Goal: Transaction & Acquisition: Purchase product/service

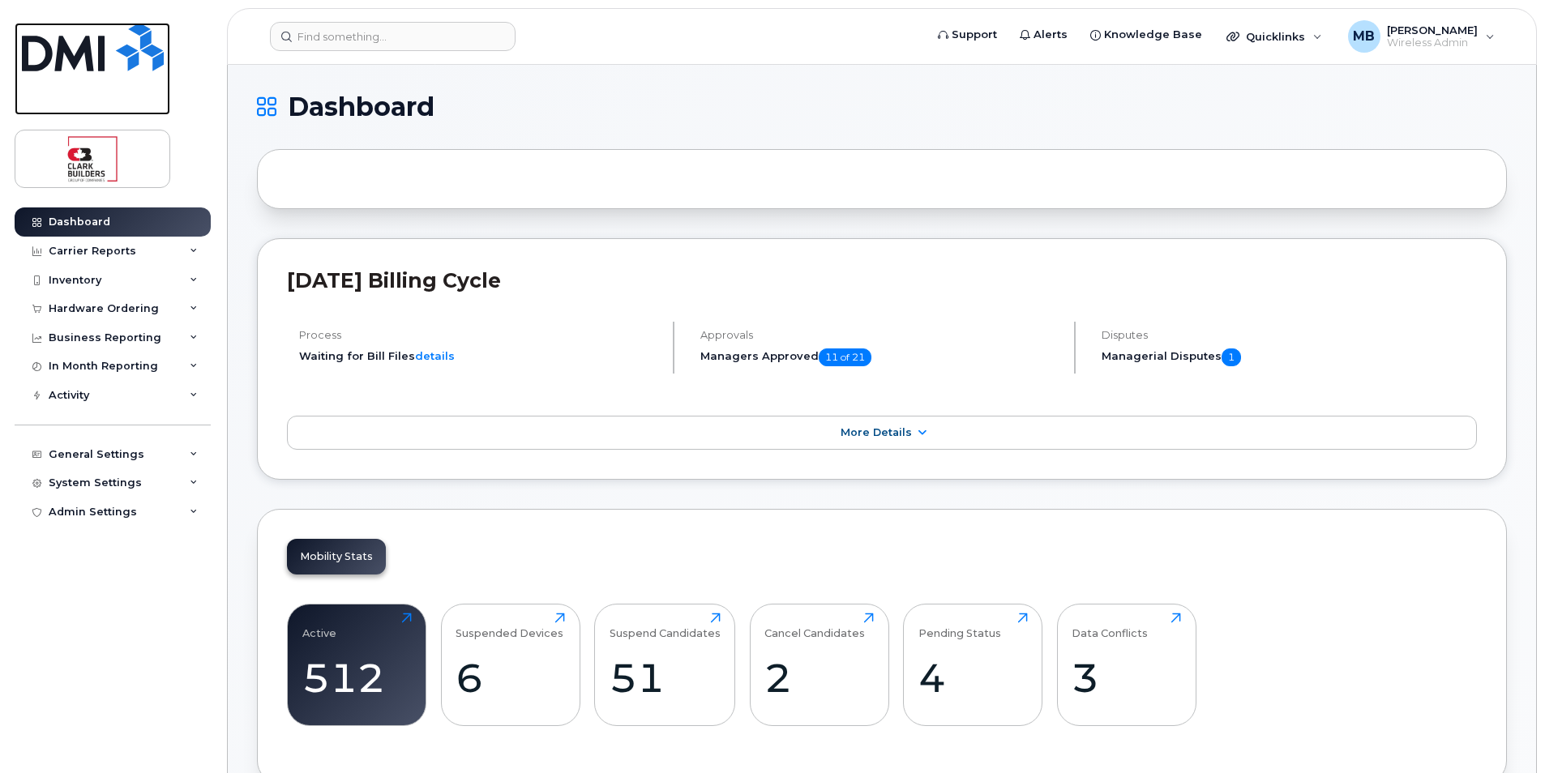
click at [102, 56] on img at bounding box center [93, 47] width 142 height 49
click at [92, 47] on img at bounding box center [93, 47] width 142 height 49
click at [108, 310] on div "Hardware Ordering" at bounding box center [104, 308] width 110 height 13
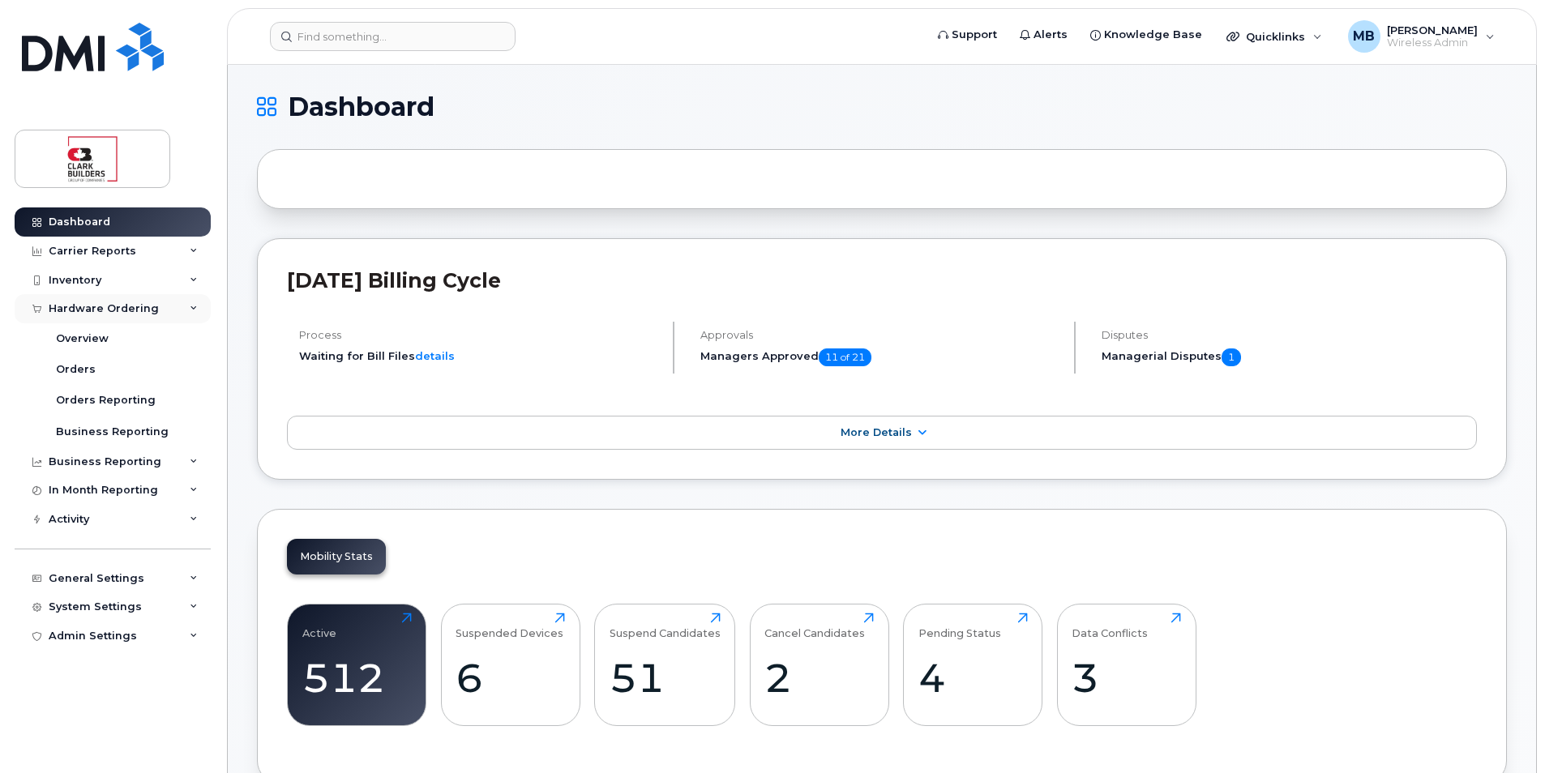
click at [113, 308] on div "Hardware Ordering" at bounding box center [104, 308] width 110 height 13
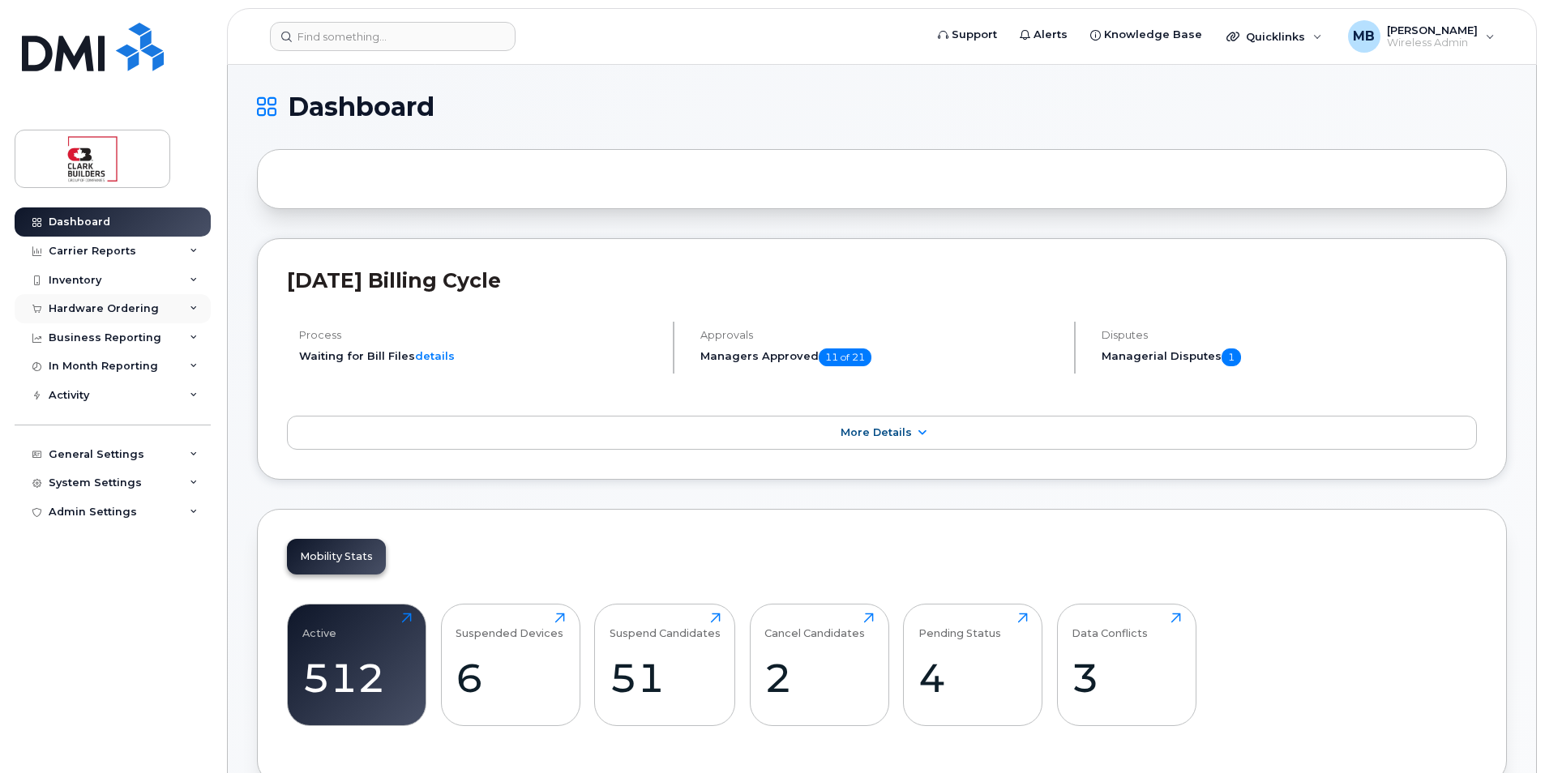
click at [113, 308] on div "Hardware Ordering" at bounding box center [104, 308] width 110 height 13
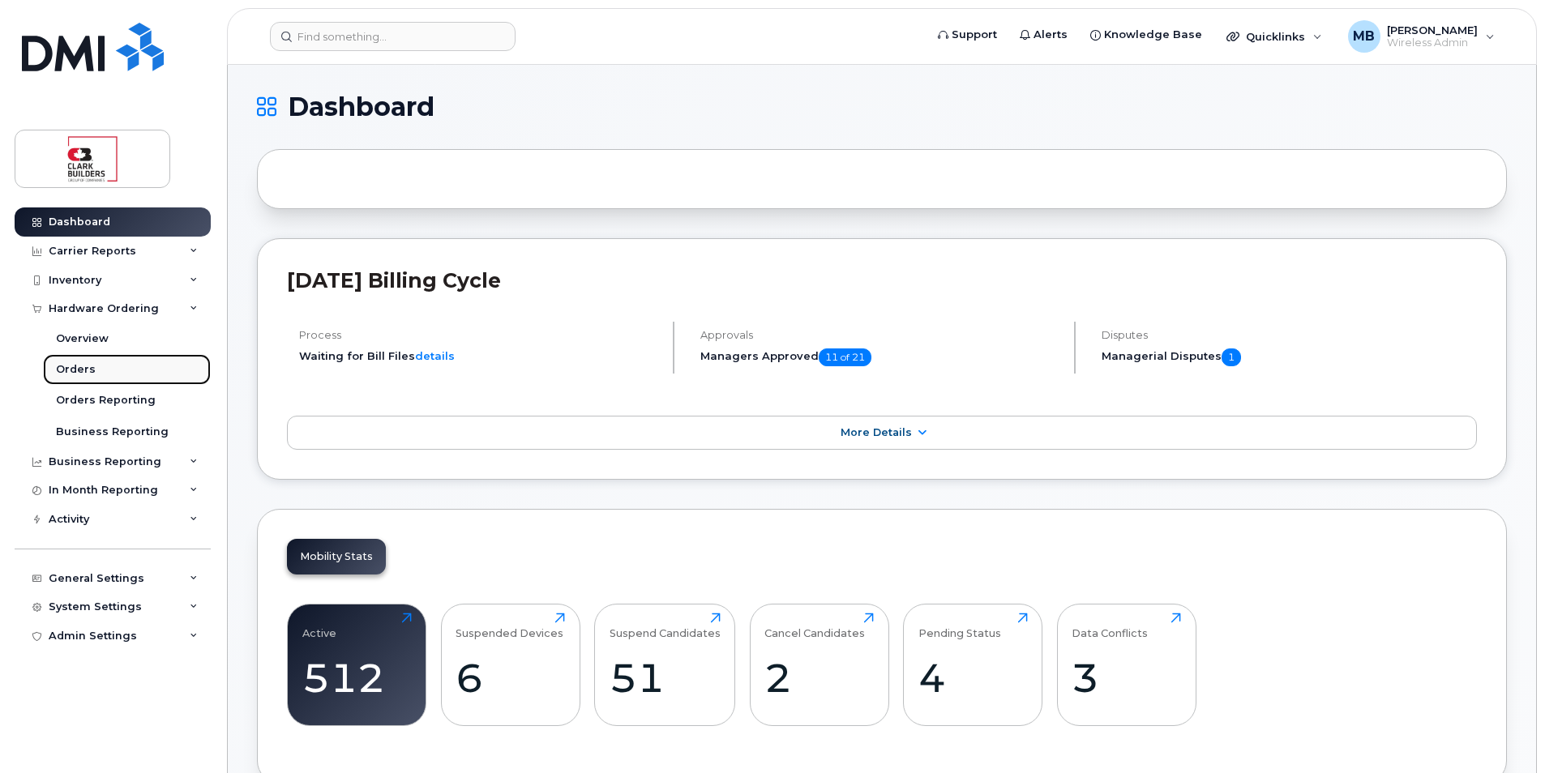
click at [89, 366] on div "Orders" at bounding box center [76, 369] width 40 height 15
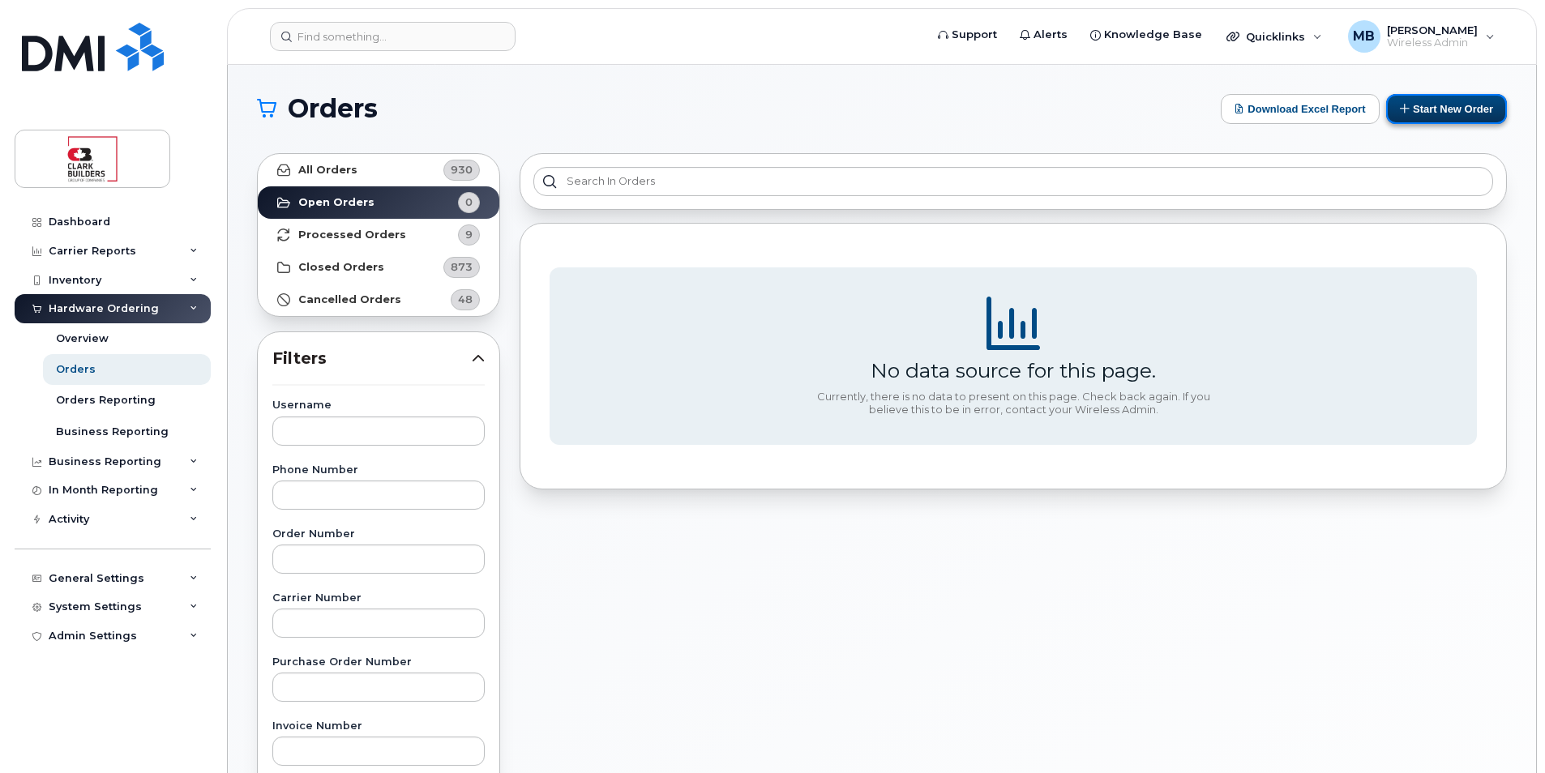
click at [1456, 105] on button "Start New Order" at bounding box center [1446, 109] width 121 height 30
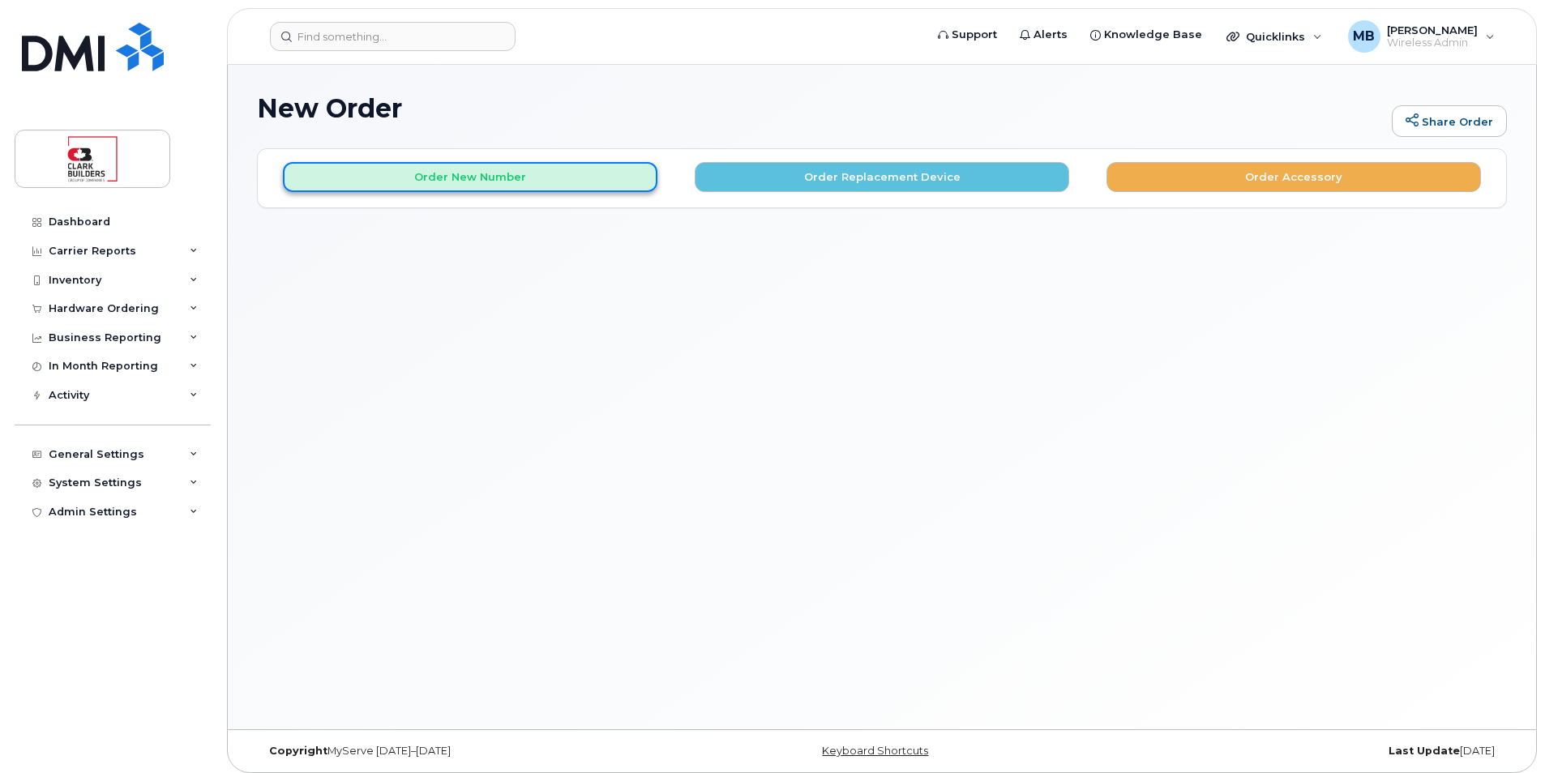
click at [509, 178] on button "Order New Number" at bounding box center [470, 177] width 375 height 30
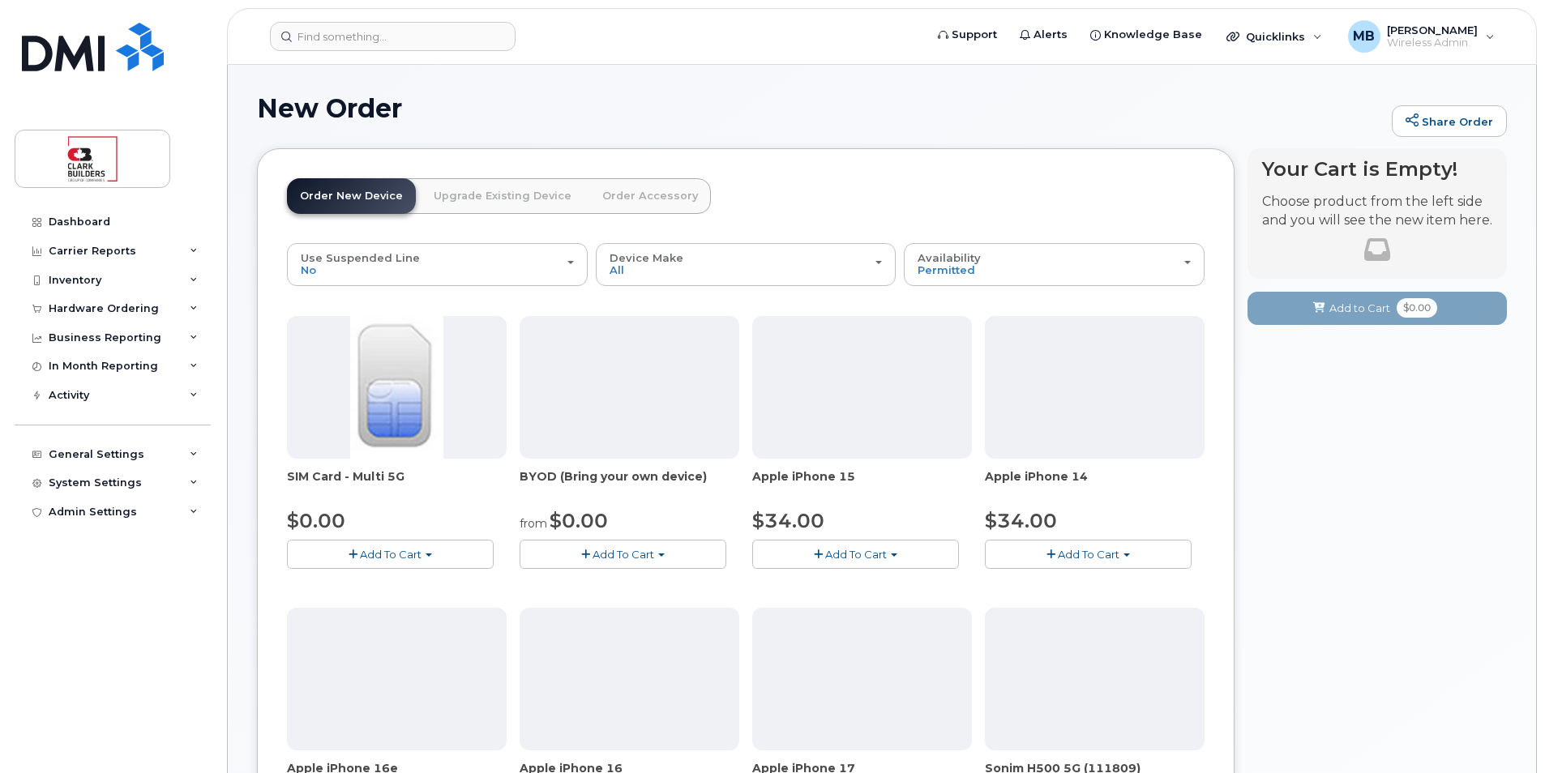
scroll to position [243, 0]
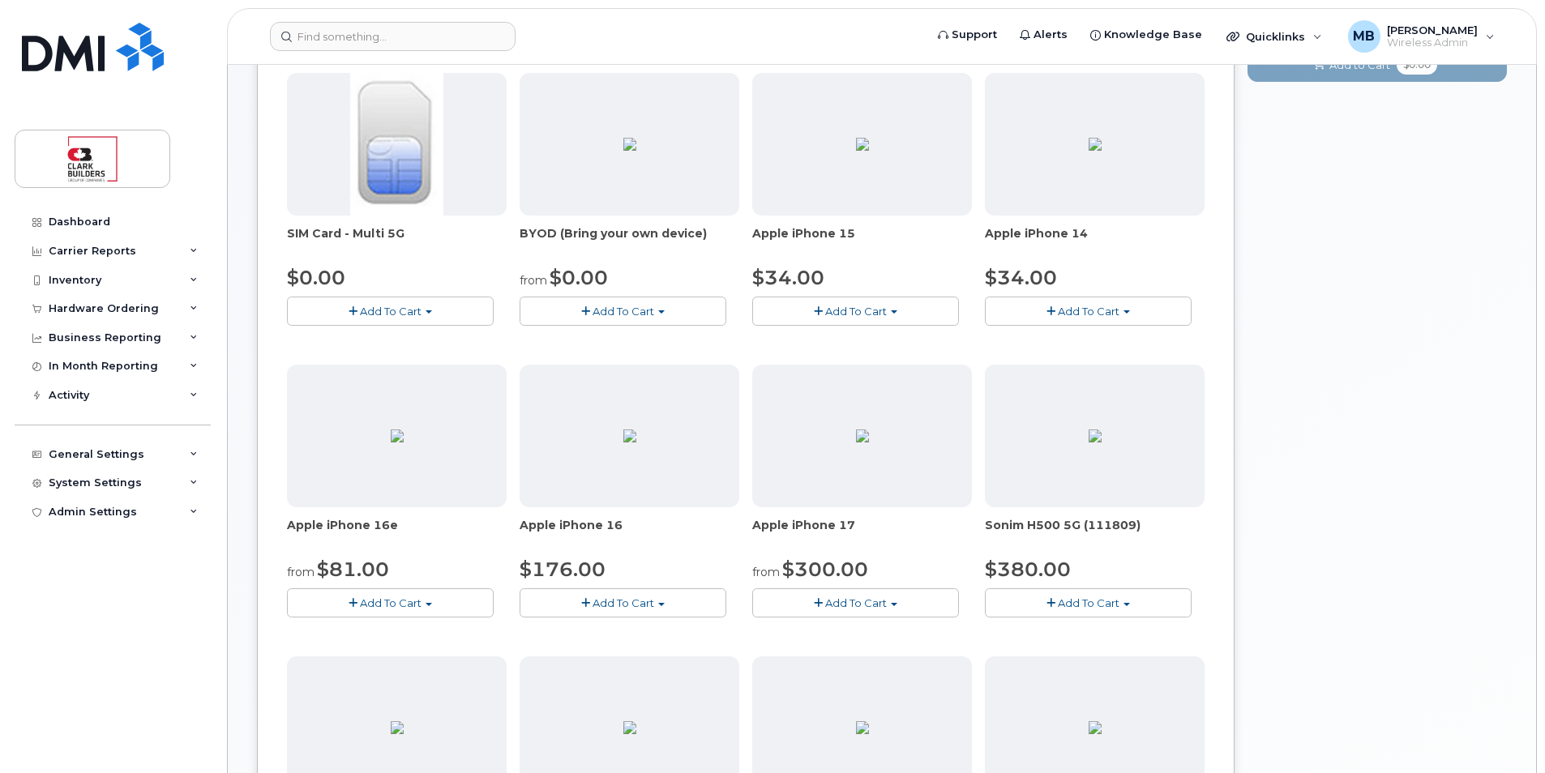
click at [837, 315] on span "Add To Cart" at bounding box center [856, 311] width 62 height 13
click at [856, 373] on link "$34.00 - 3-year activation (128GB model)" at bounding box center [883, 376] width 254 height 20
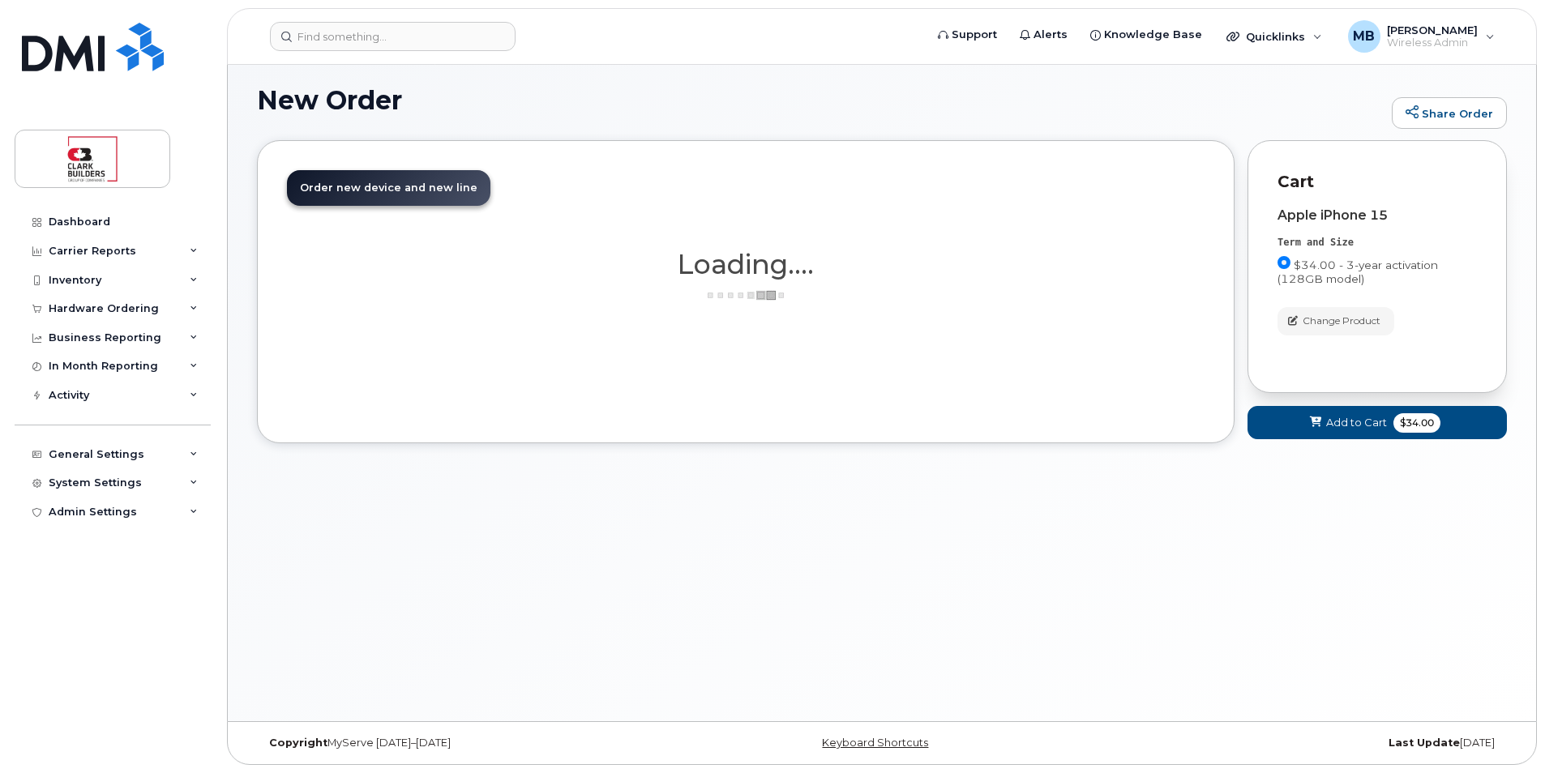
scroll to position [8, 0]
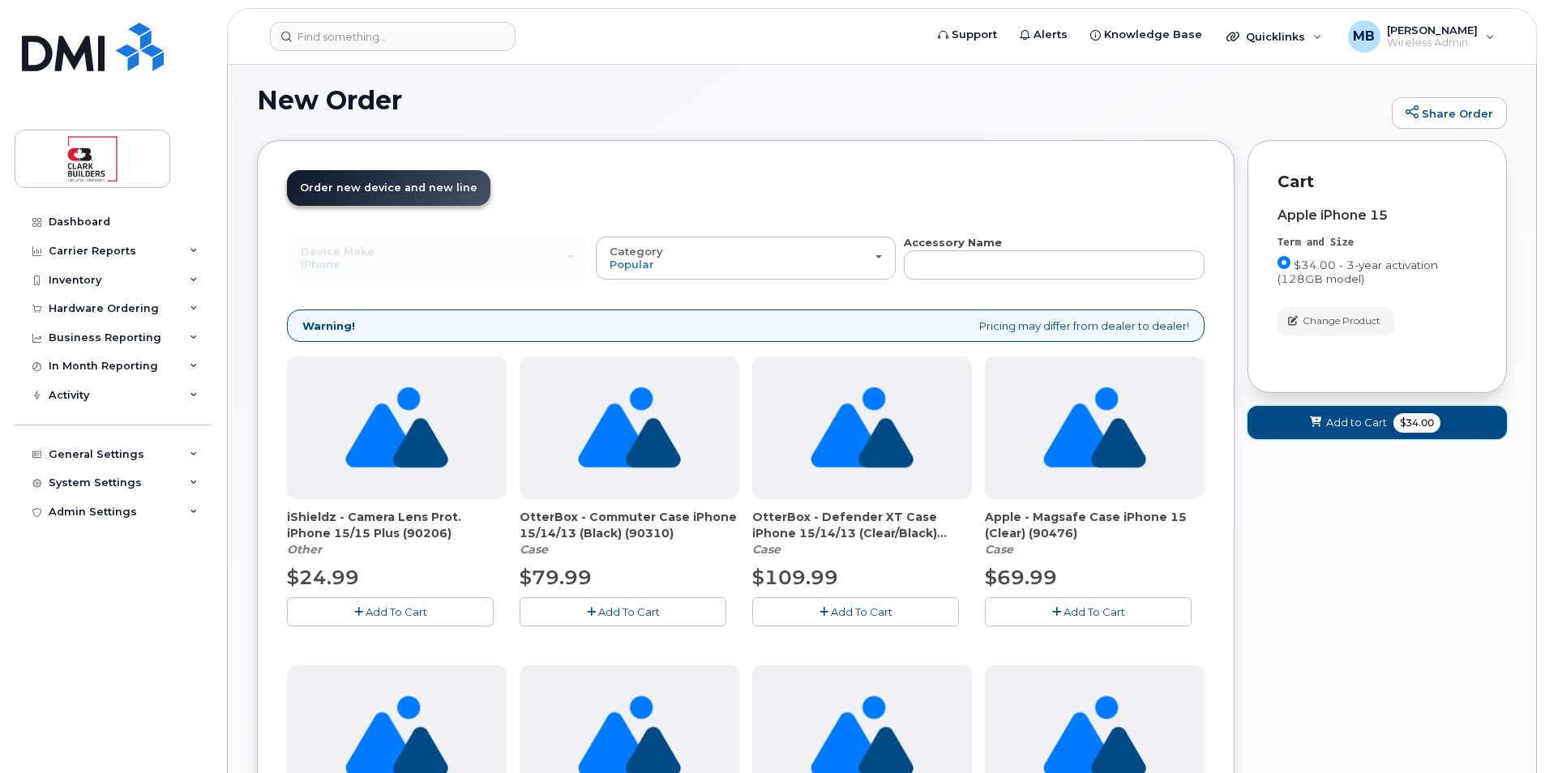
click at [1362, 427] on span "Add to Cart" at bounding box center [1356, 422] width 61 height 15
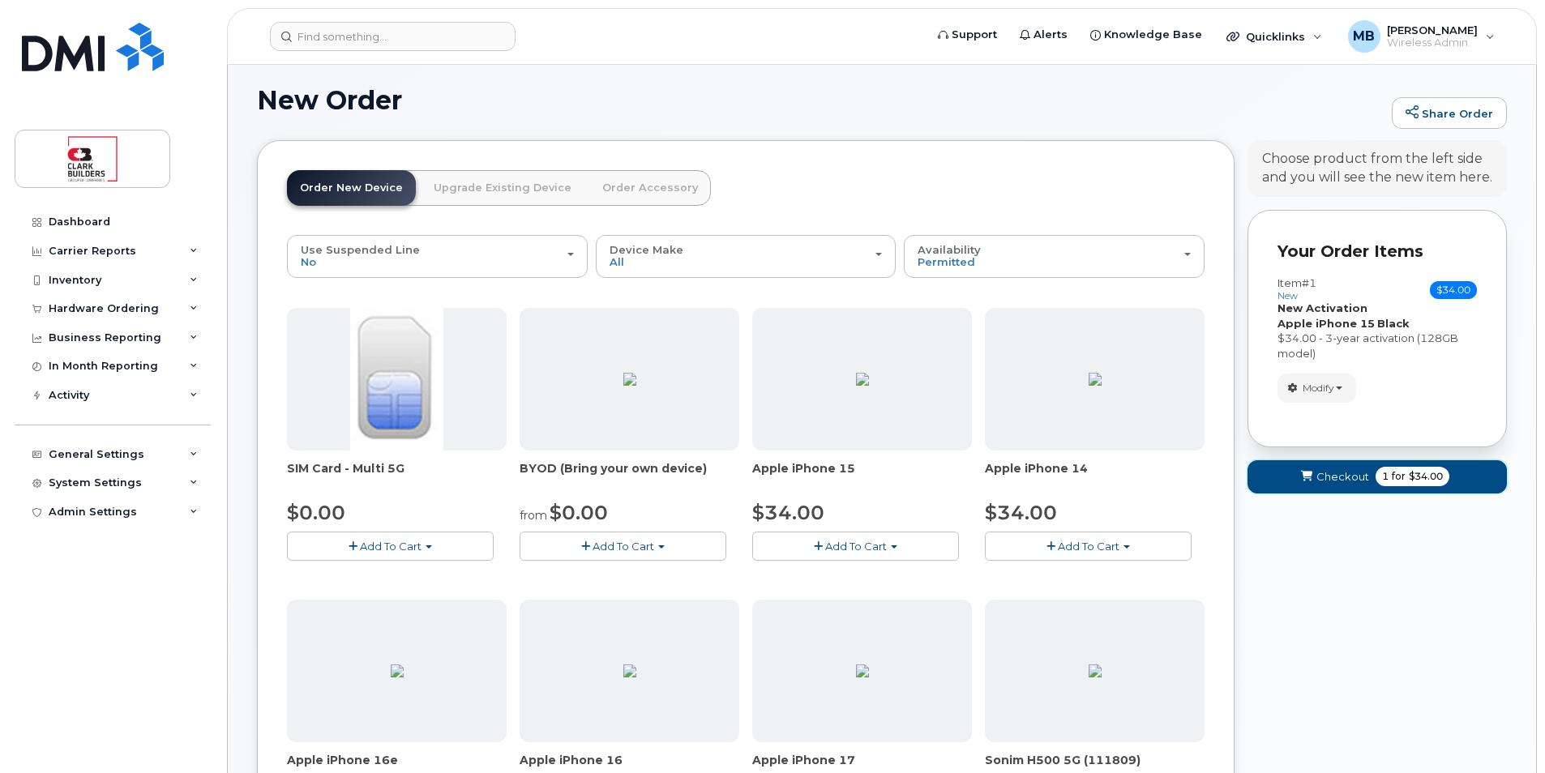
click at [1345, 480] on span "Checkout" at bounding box center [1343, 476] width 53 height 15
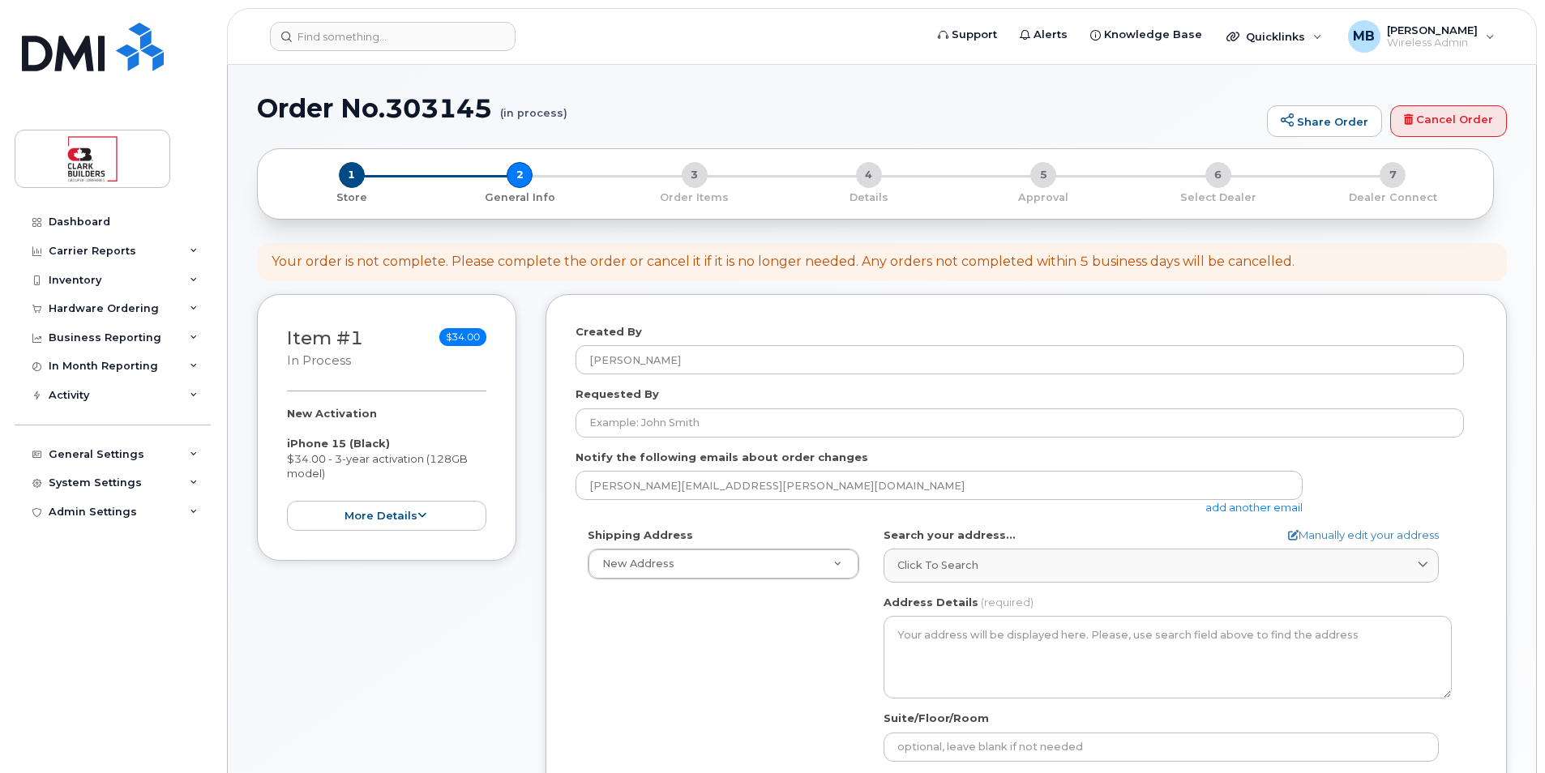
select select
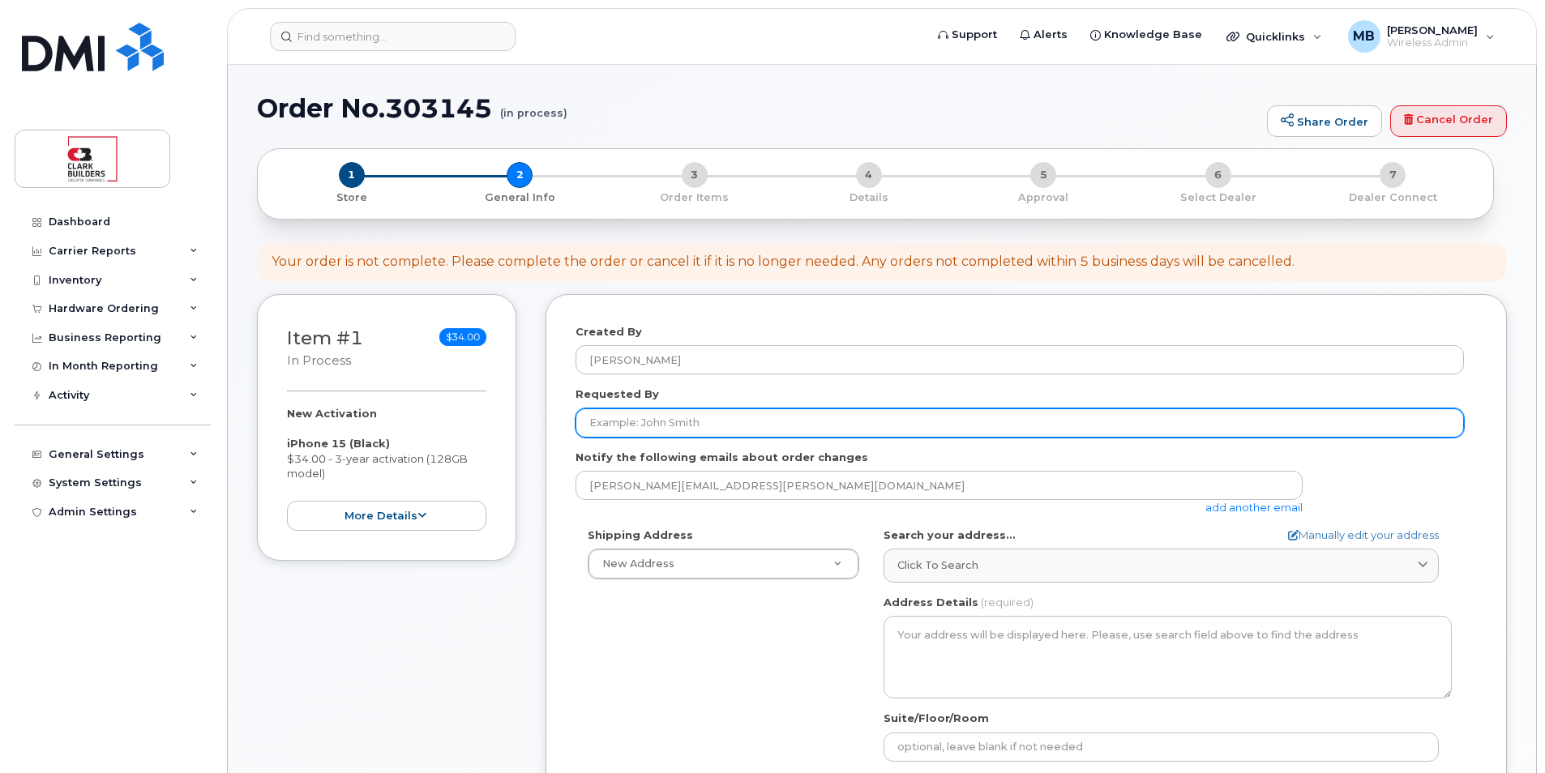
click at [718, 424] on input "Requested By" at bounding box center [1020, 423] width 889 height 29
type input "[PERSON_NAME]"
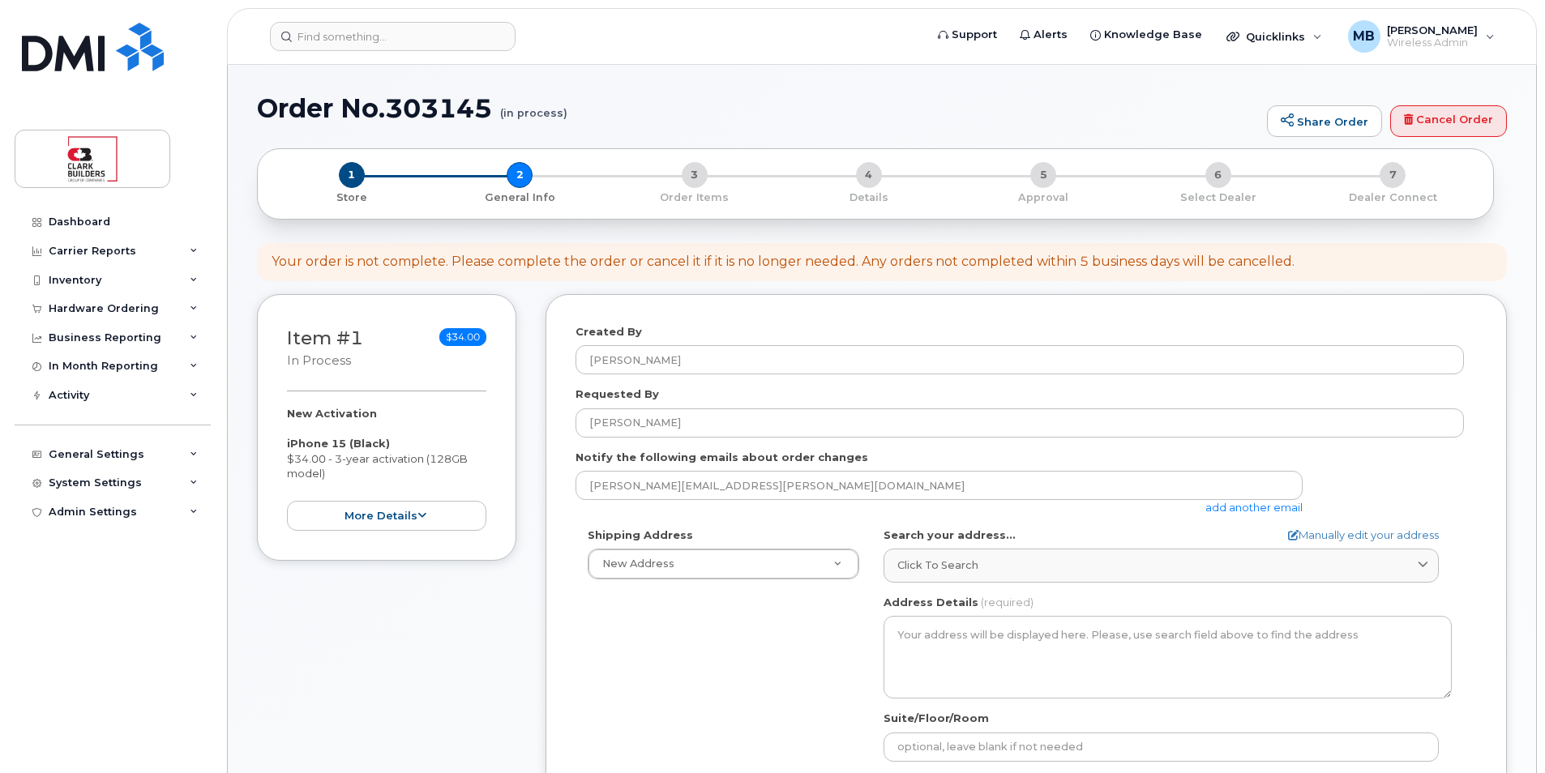
click at [808, 650] on div "Shipping Address New Address New Address [GEOGRAPHIC_DATA] Office [GEOGRAPHIC_D…" at bounding box center [1020, 714] width 889 height 372
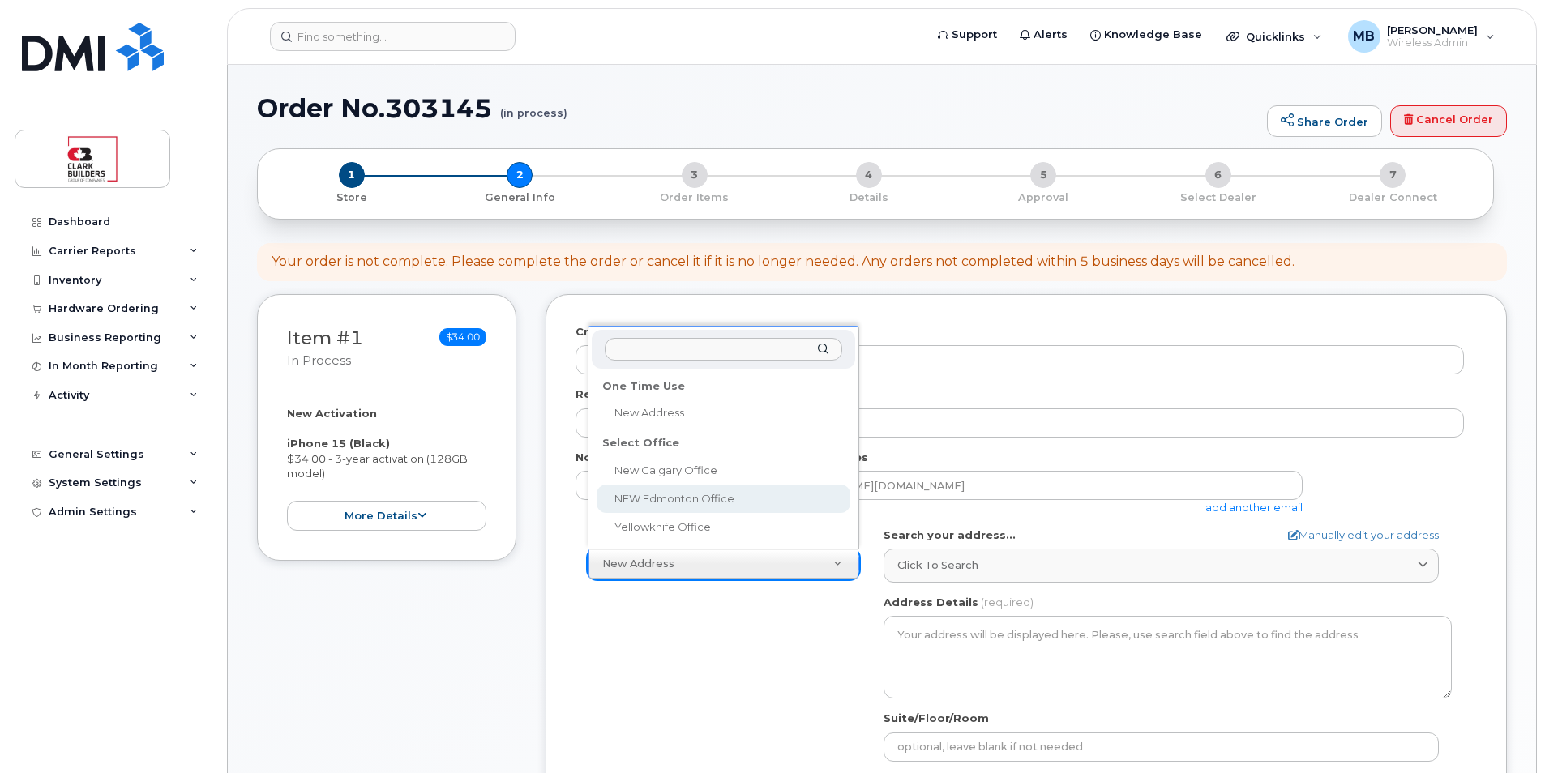
select select
type textarea "[STREET_ADDRESS]"
type input "IT"
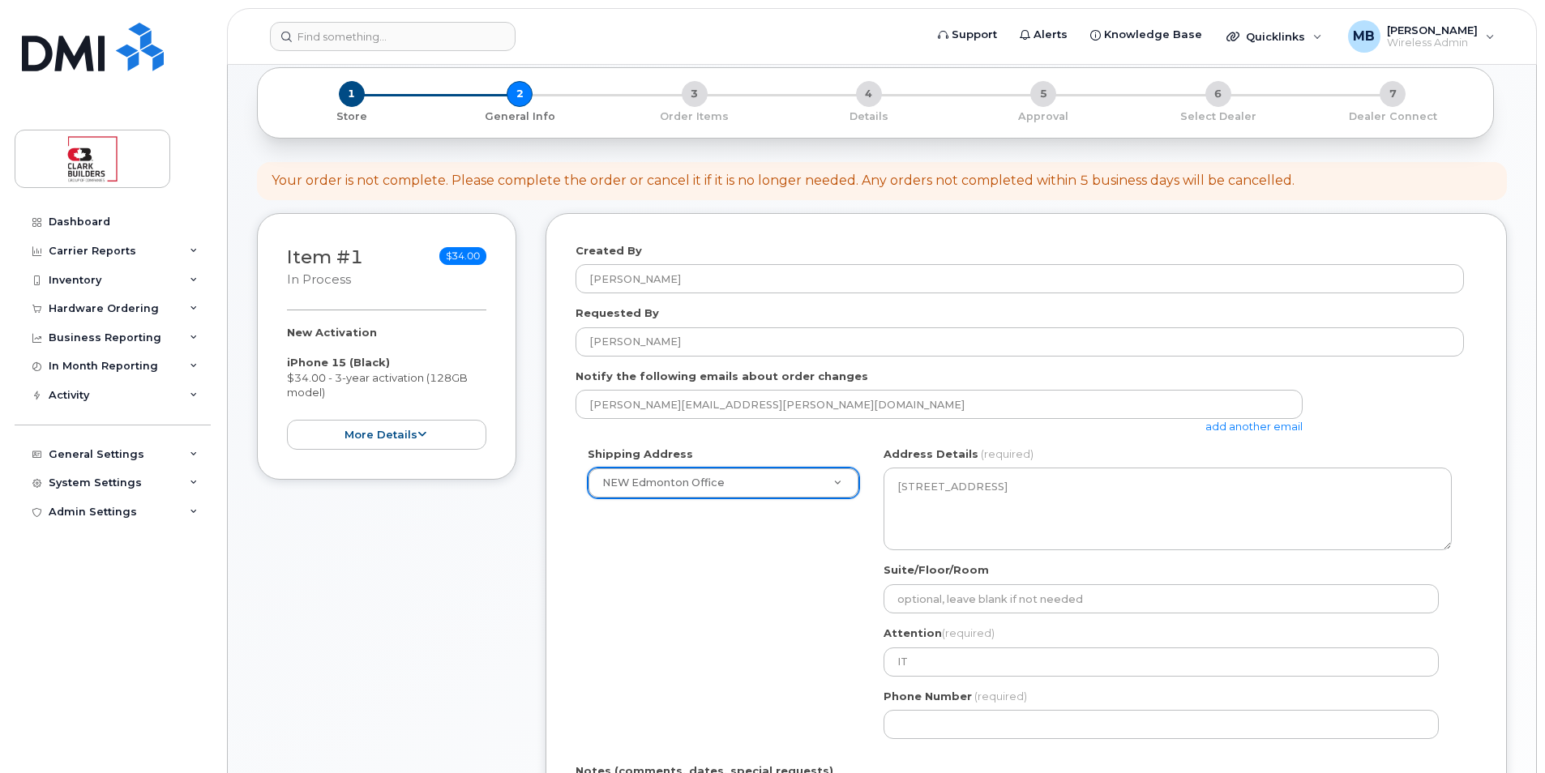
scroll to position [324, 0]
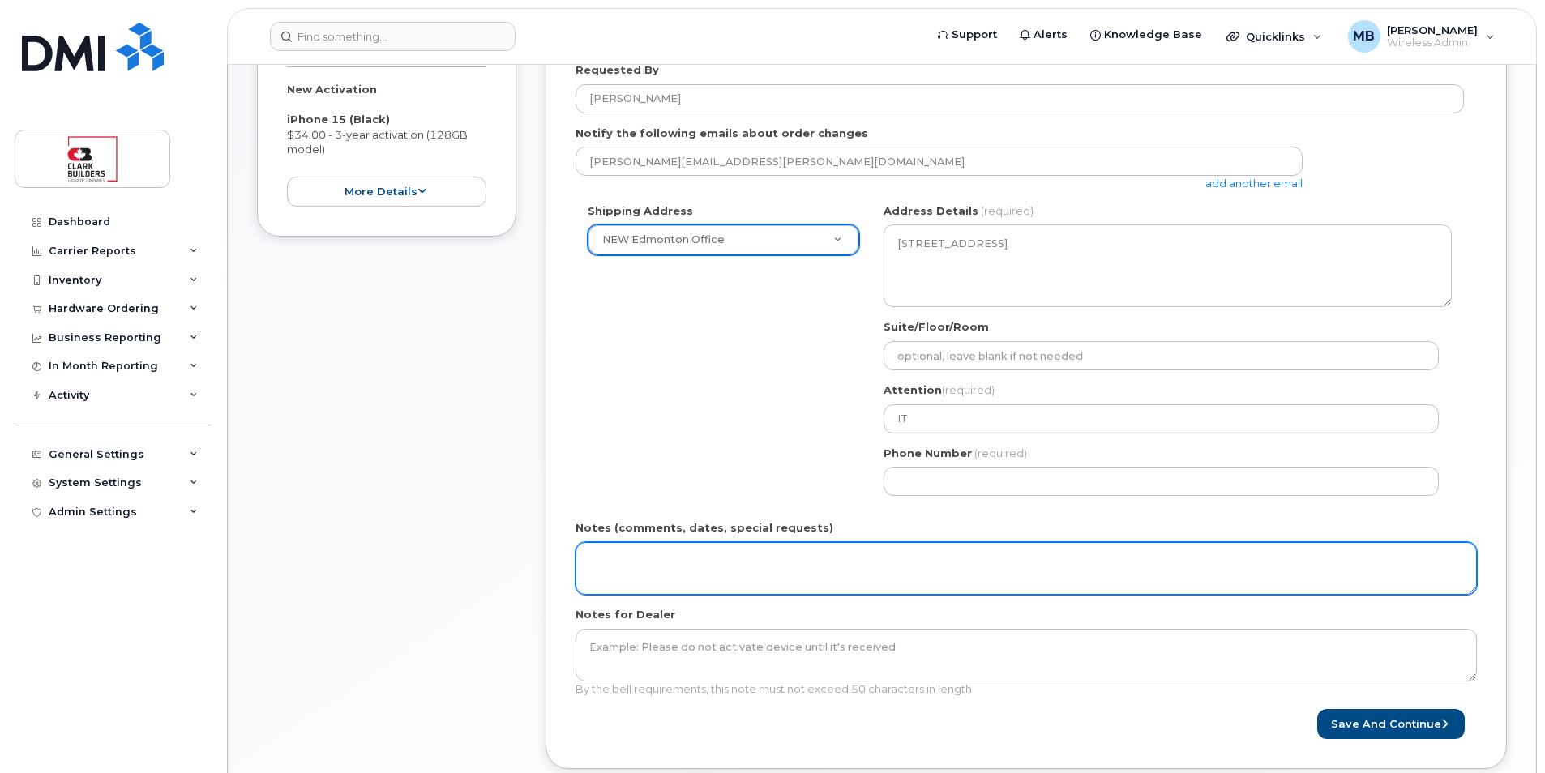
click at [784, 571] on textarea "Notes (comments, dates, special requests)" at bounding box center [1026, 569] width 901 height 54
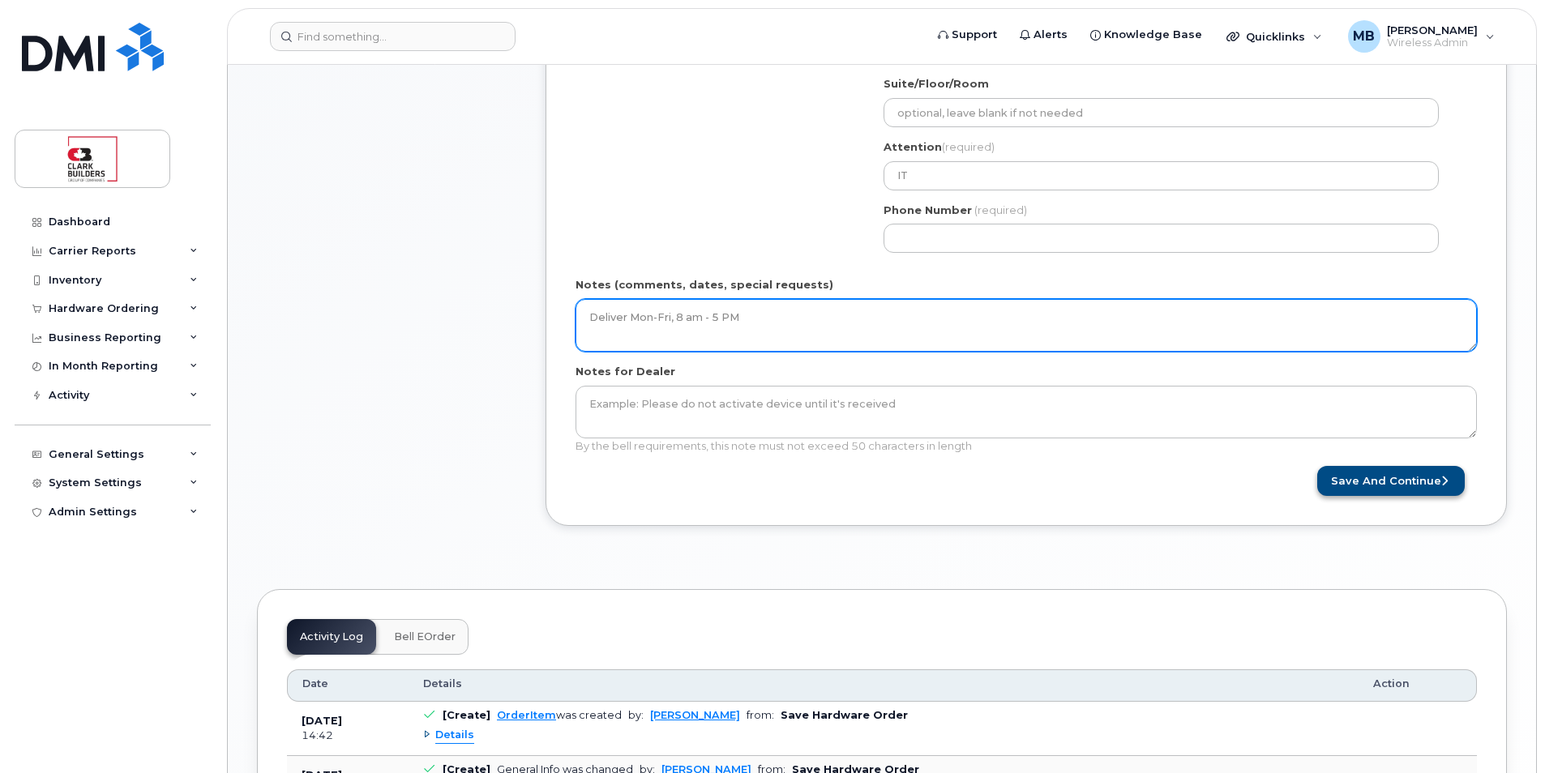
type textarea "Deliver Mon-Fri, 8 am - 5 PM"
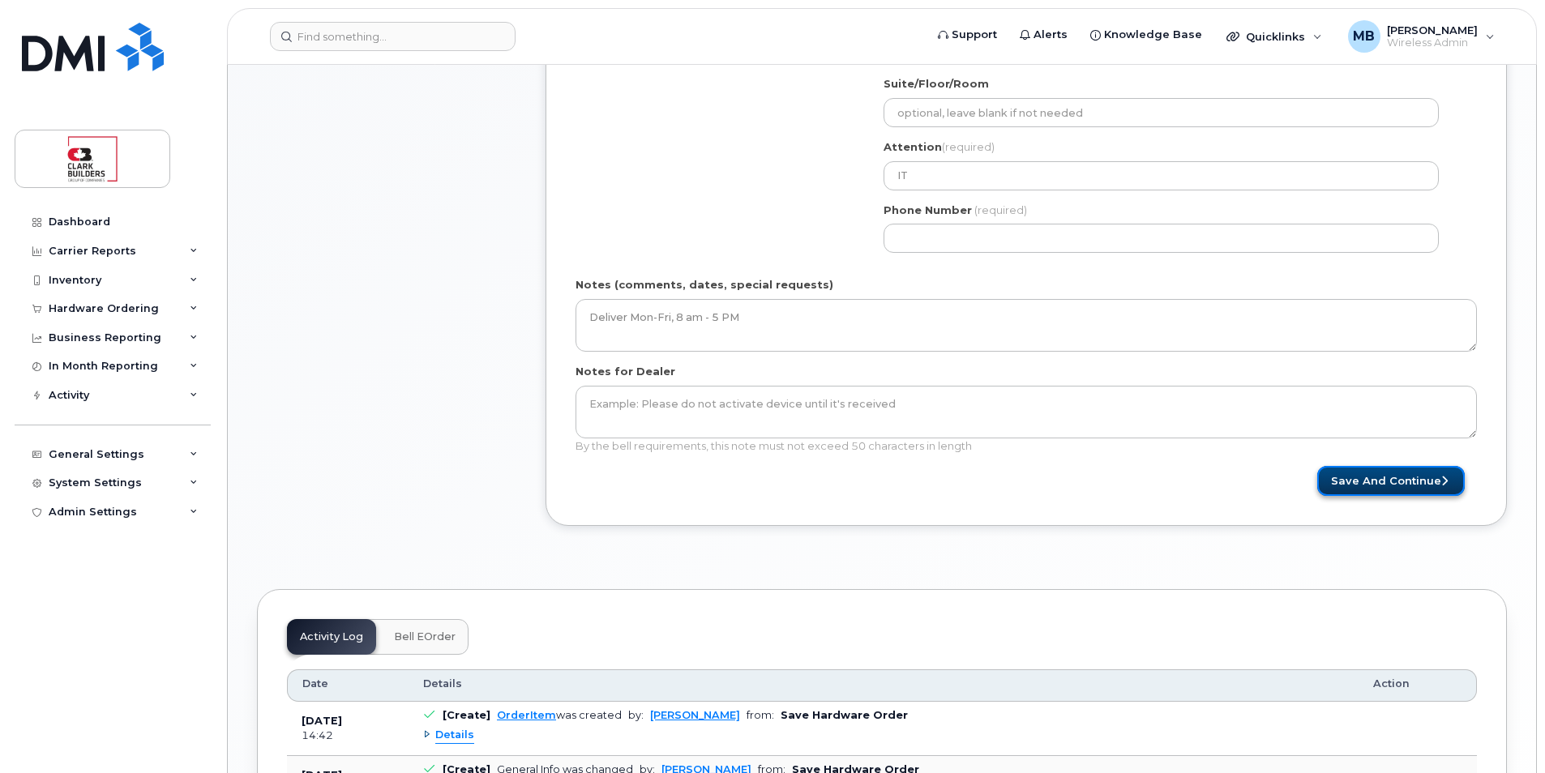
click at [1411, 476] on button "Save and Continue" at bounding box center [1391, 481] width 148 height 30
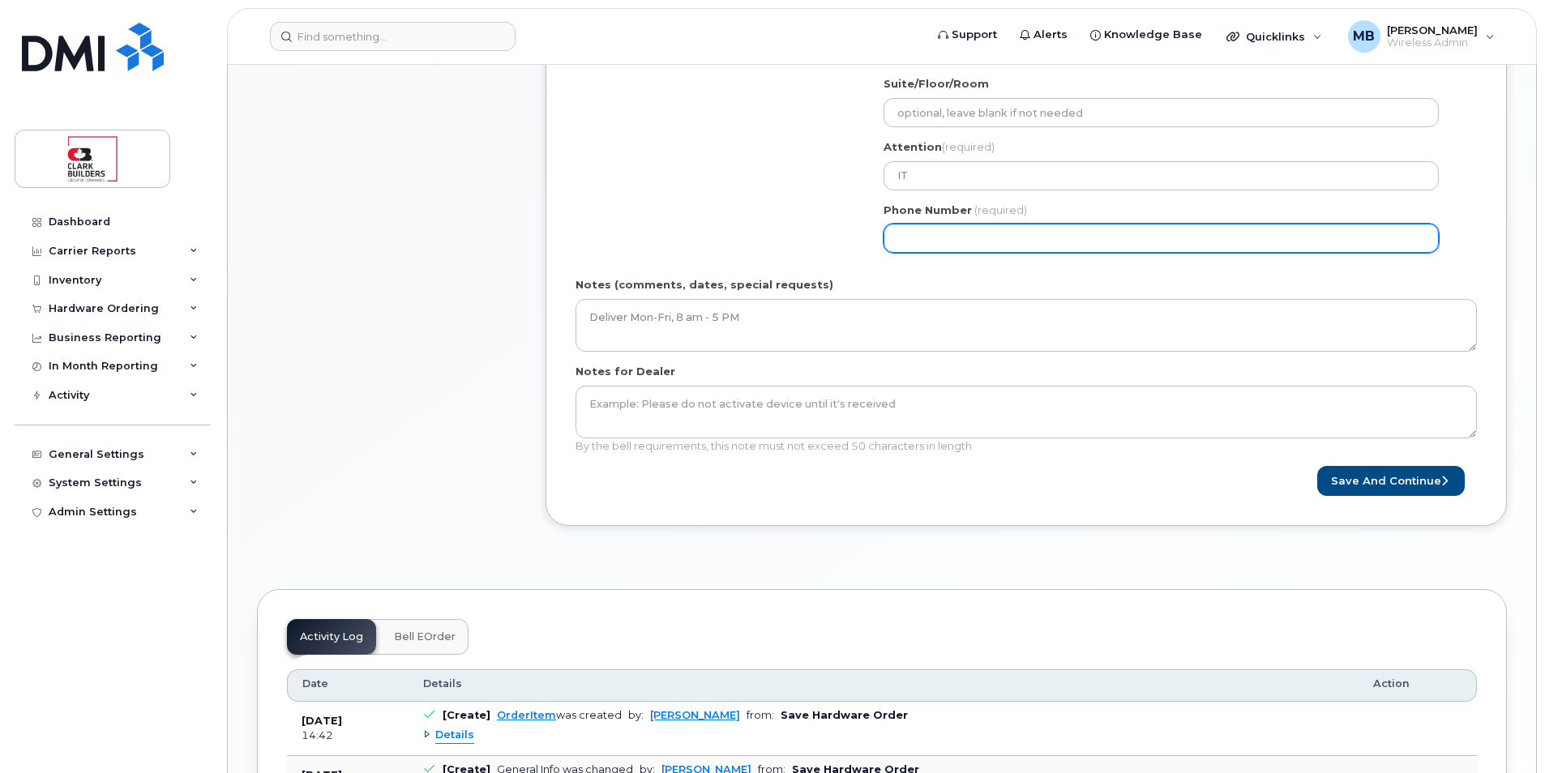
click at [979, 235] on input "Phone Number" at bounding box center [1161, 238] width 555 height 29
type input "5873410870"
select select
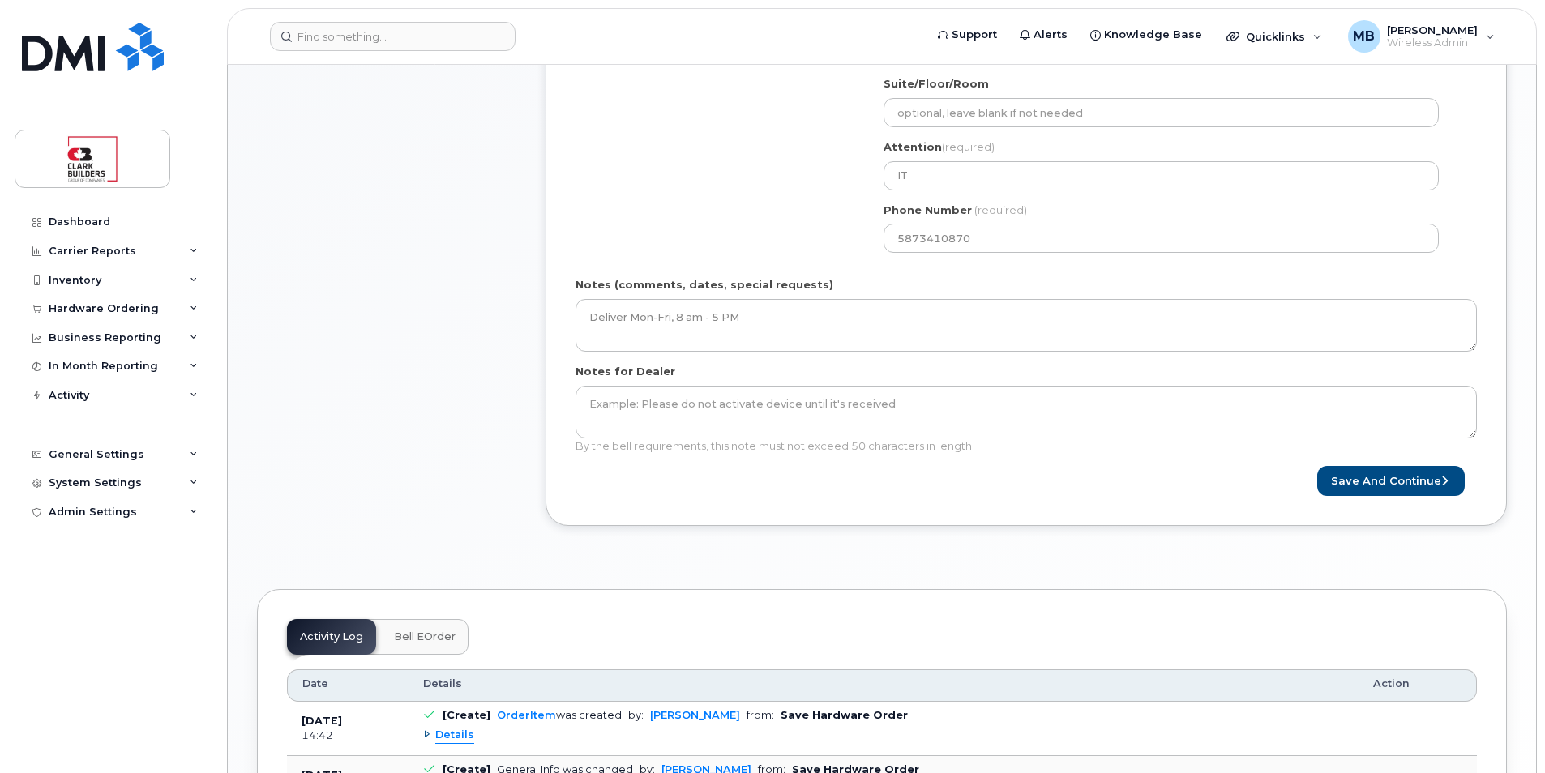
click at [1049, 470] on div "Save and Continue" at bounding box center [1251, 481] width 451 height 30
click at [1371, 489] on button "Save and Continue" at bounding box center [1391, 481] width 148 height 30
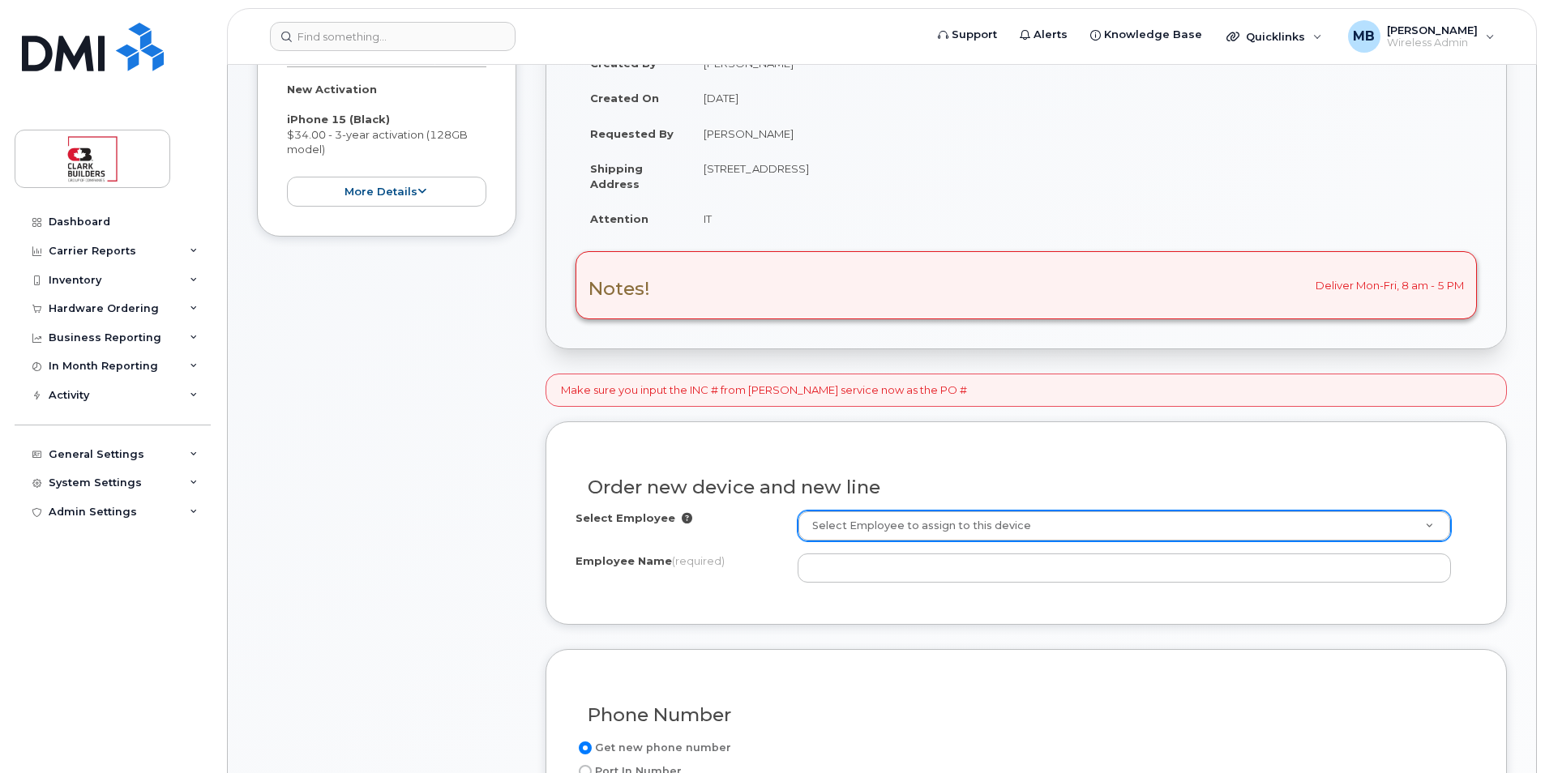
scroll to position [486, 0]
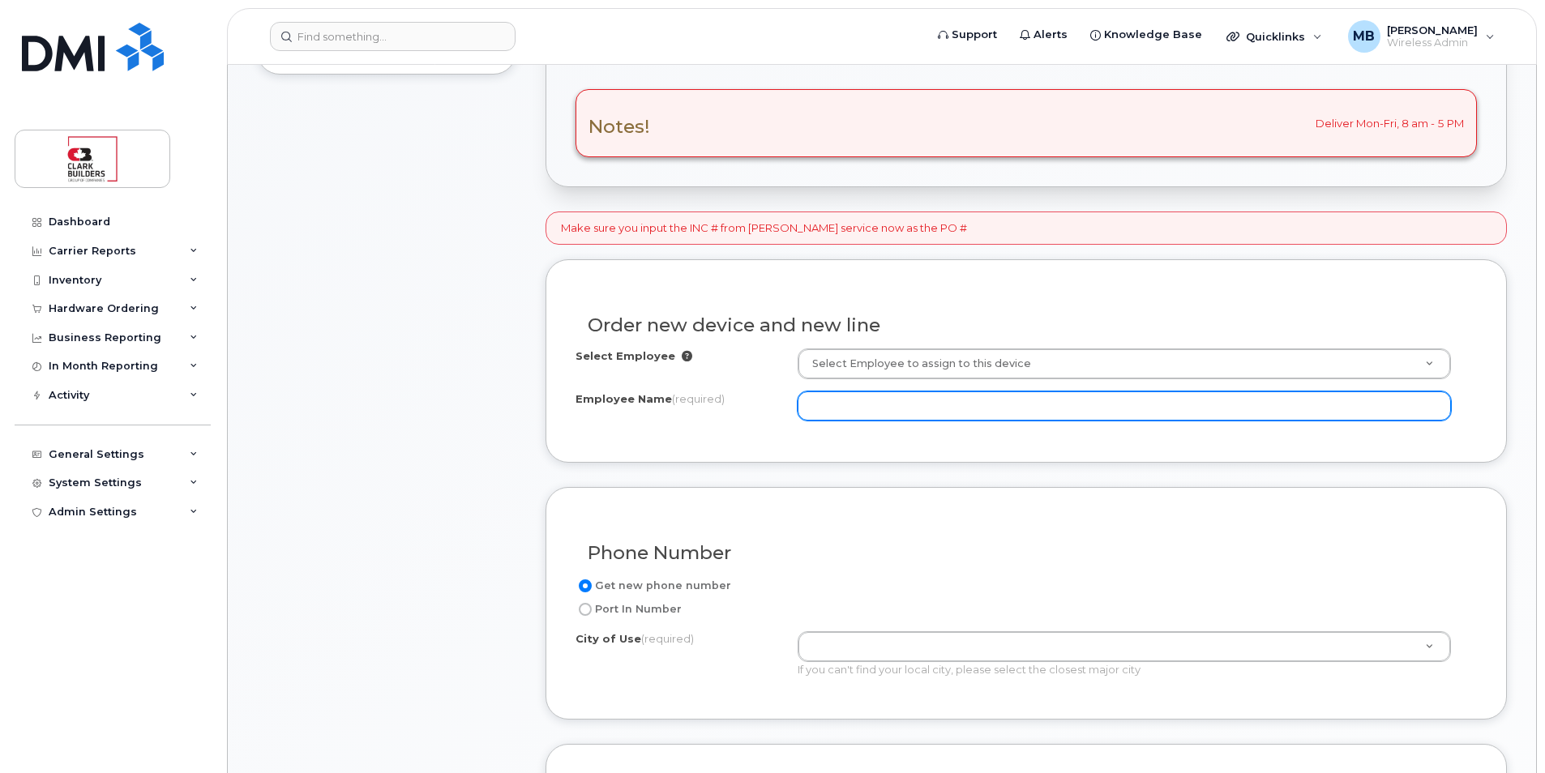
click at [946, 409] on input "Employee Name (required)" at bounding box center [1124, 406] width 653 height 29
click at [931, 405] on input "Employee Name (required)" at bounding box center [1124, 406] width 653 height 29
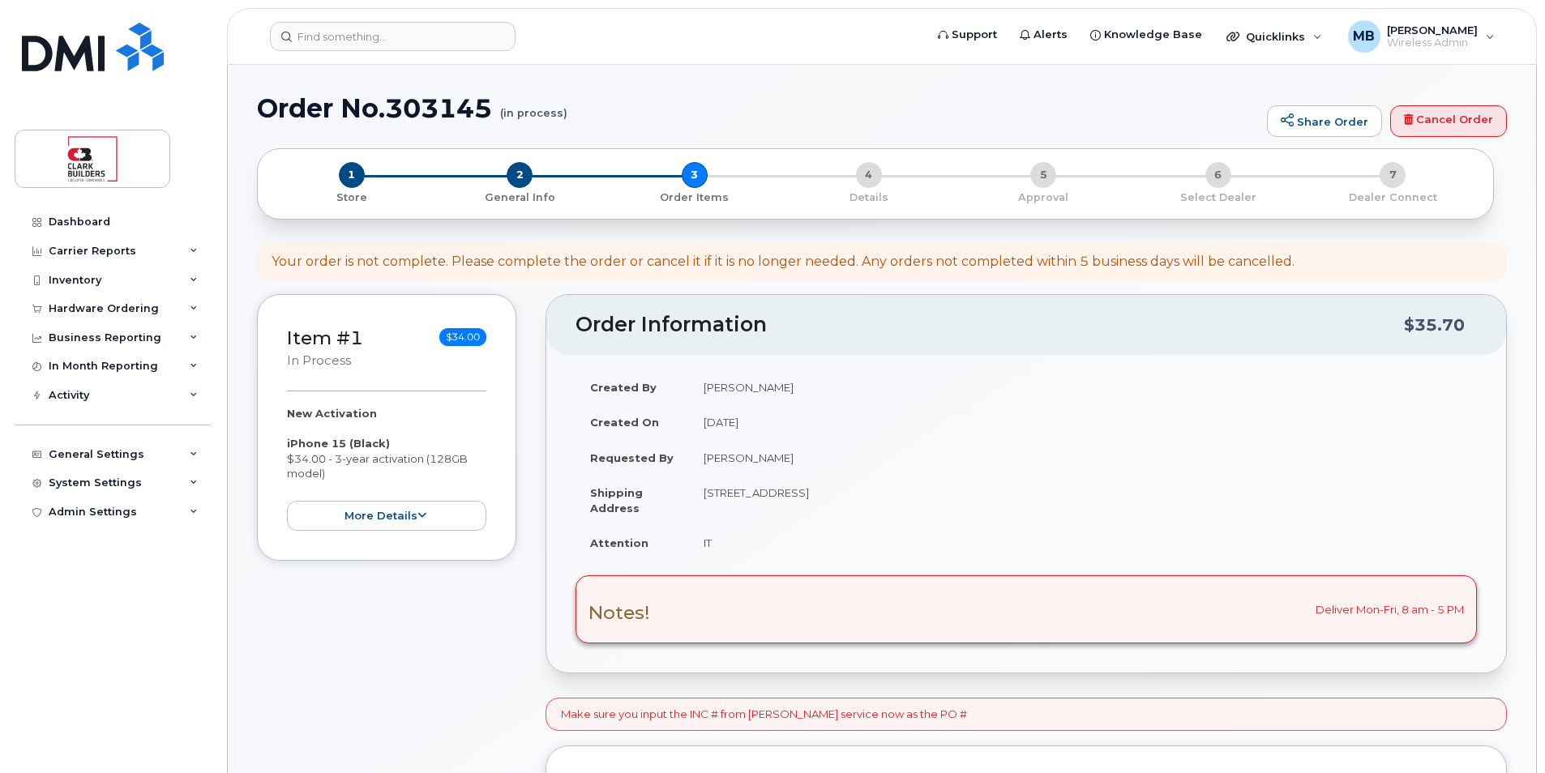
scroll to position [405, 0]
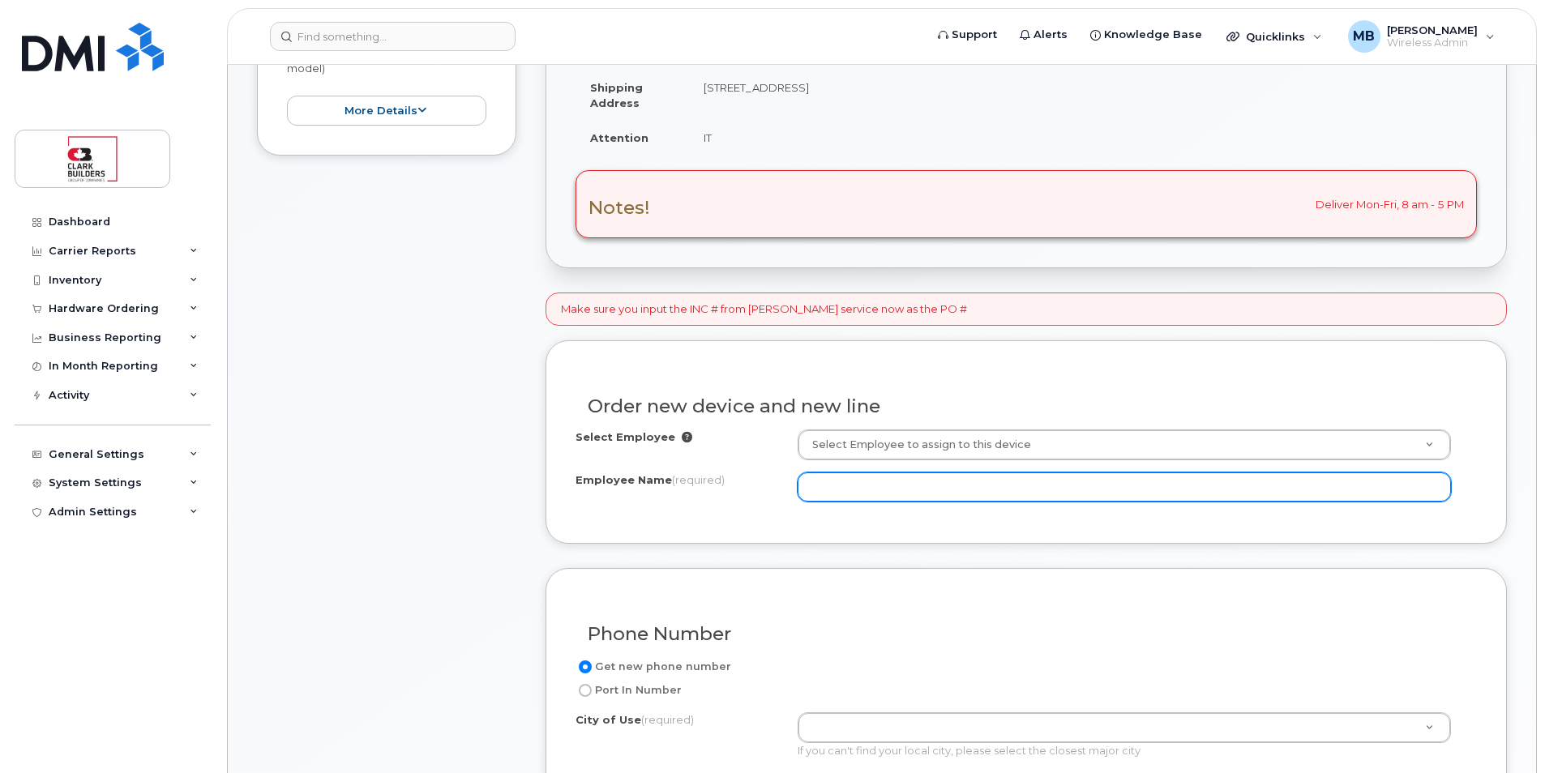
click at [948, 495] on input "Employee Name (required)" at bounding box center [1124, 487] width 653 height 29
paste input "shivang.kumar"
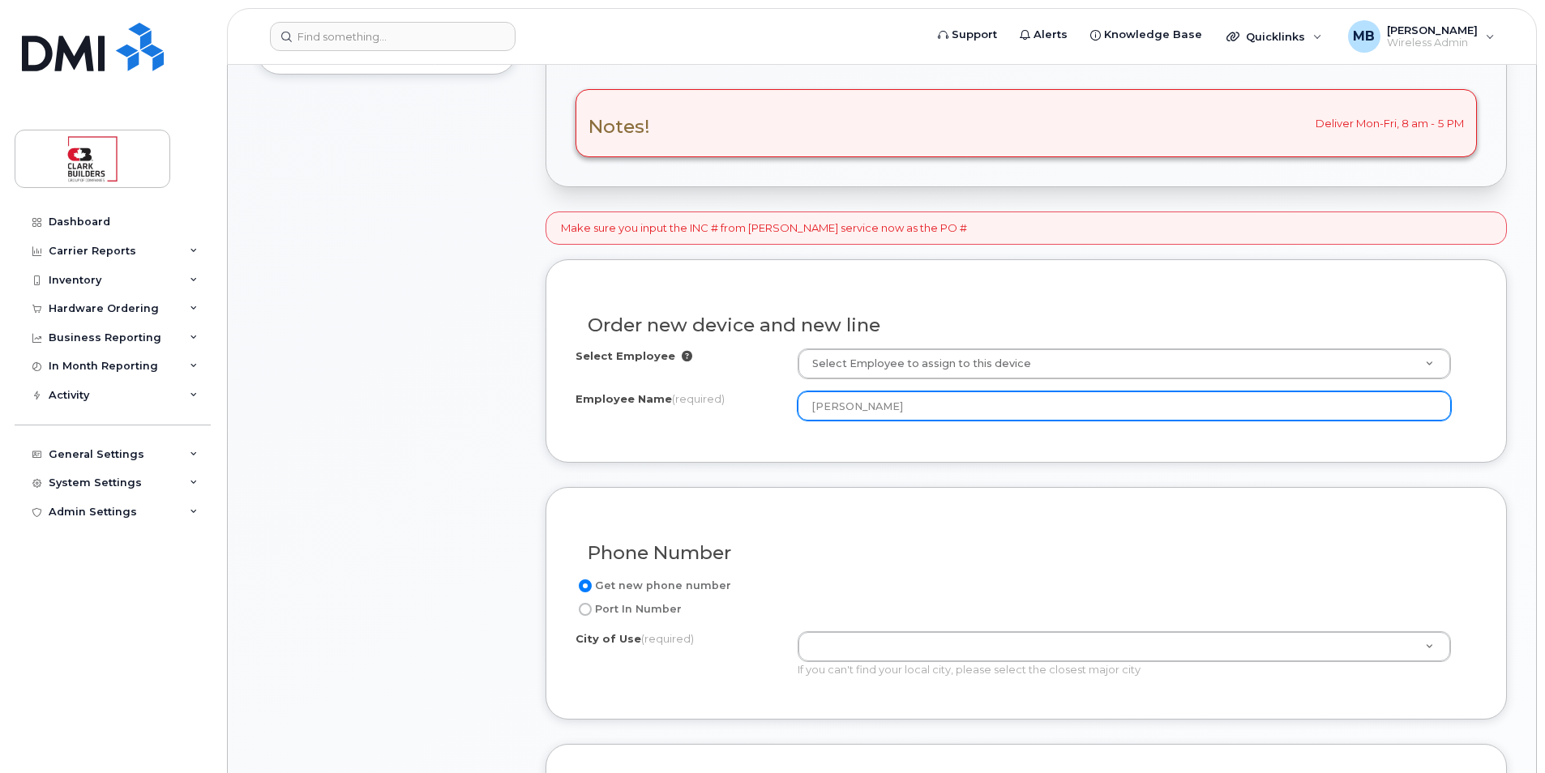
scroll to position [567, 0]
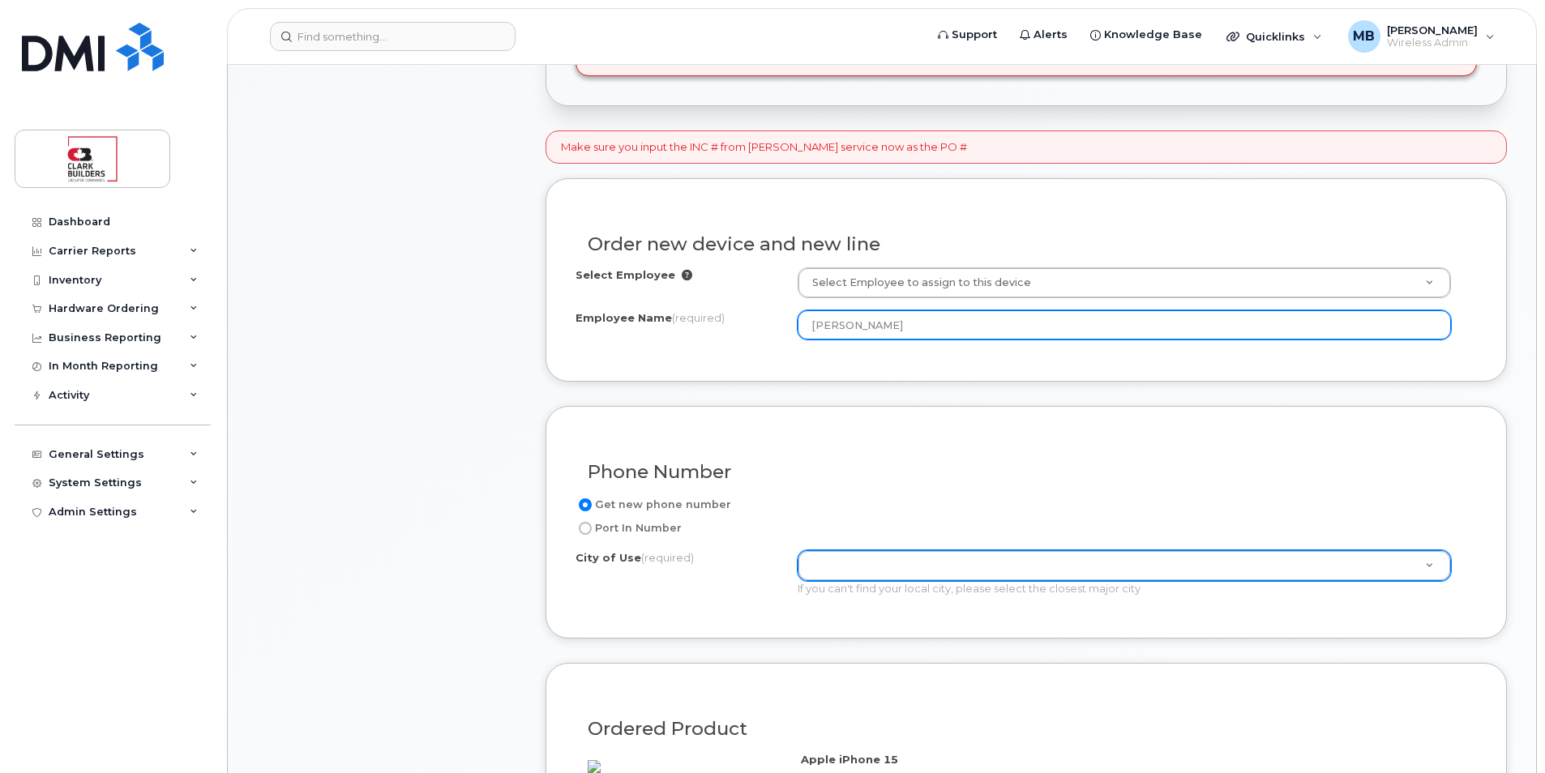
type input "Shivang Kumar"
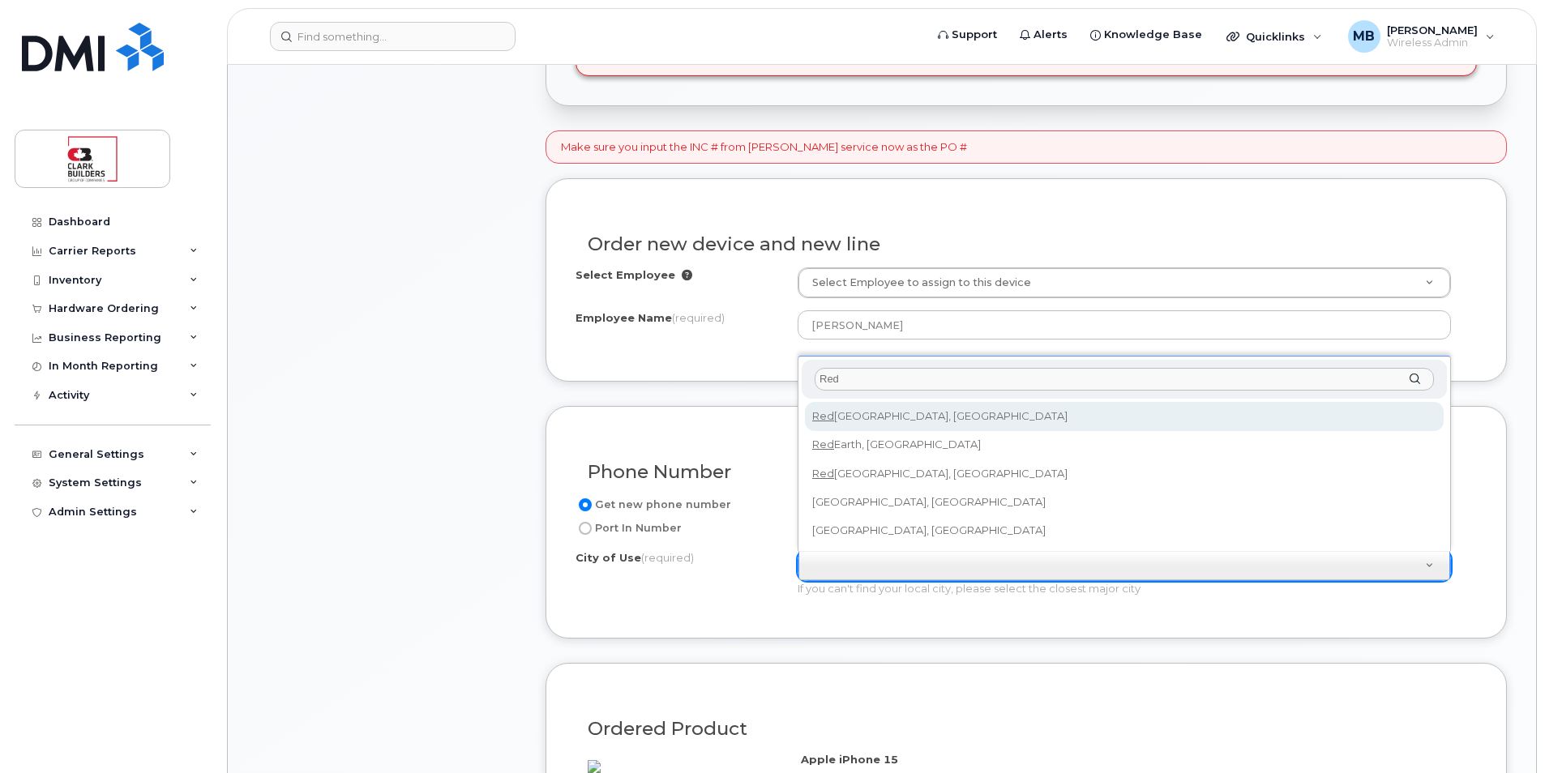
type input "Red"
type input "424"
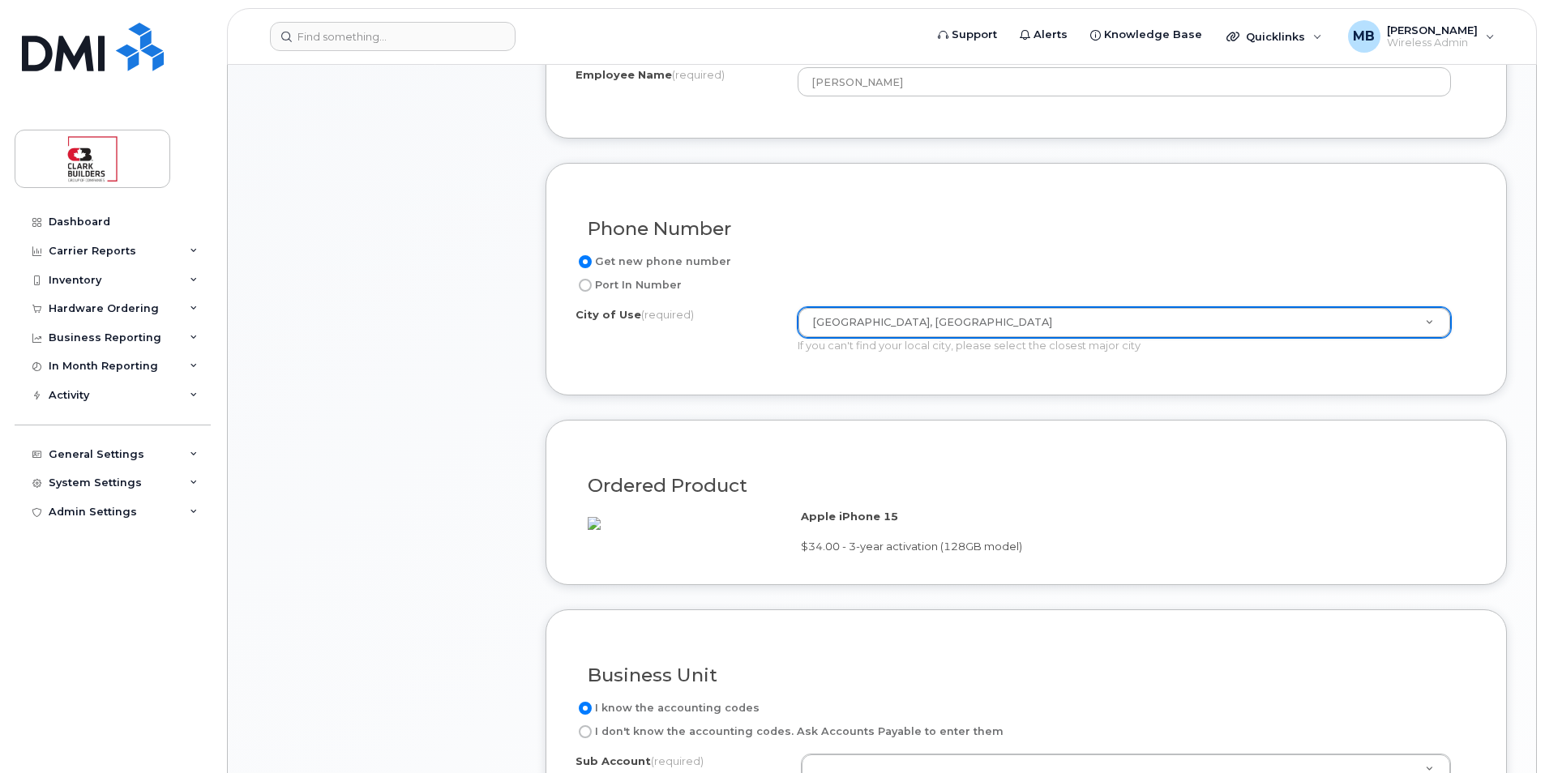
scroll to position [1054, 0]
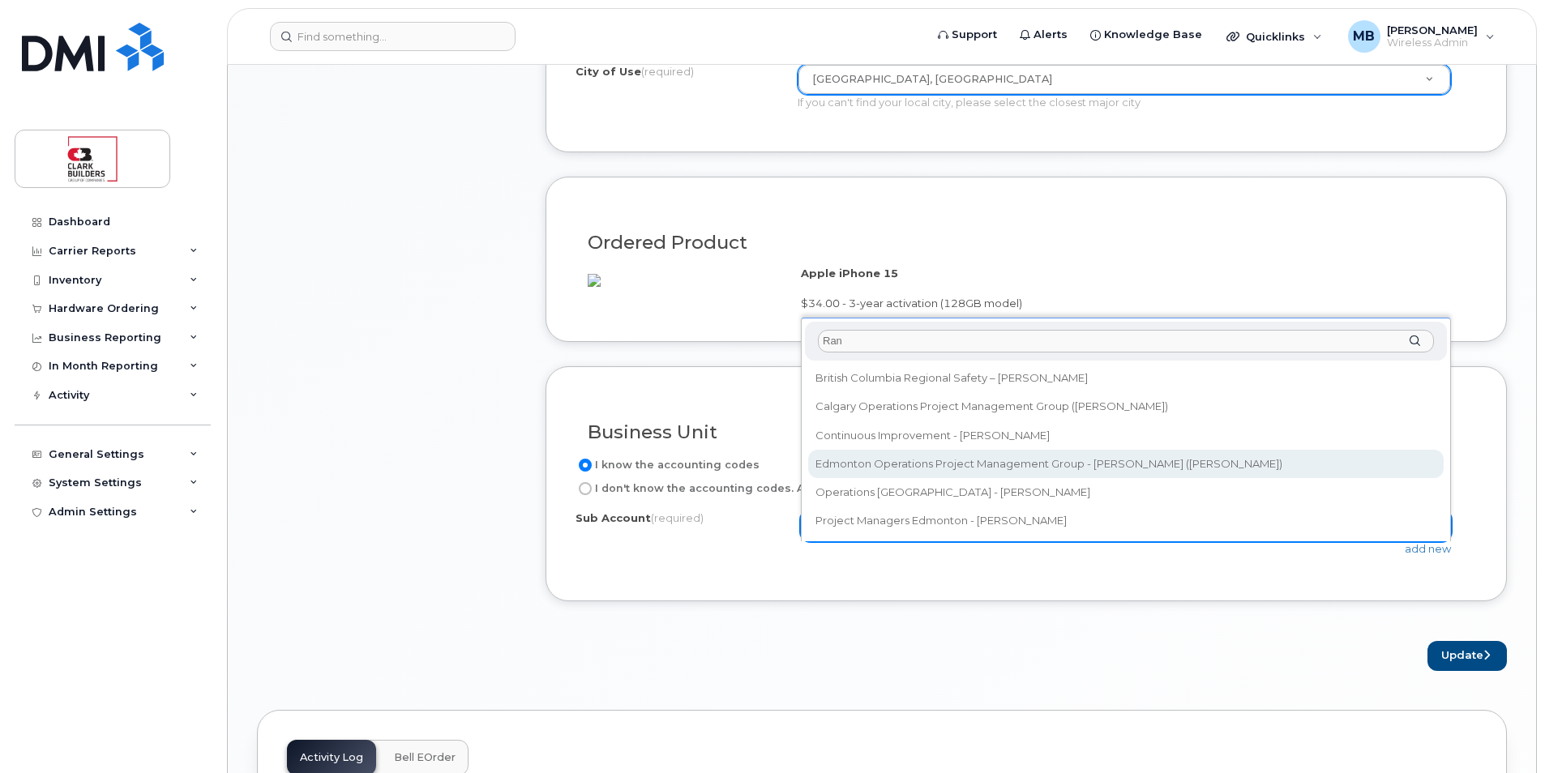
type input "Ran"
select select "Edmonton Operations Project Management Group - Randy"
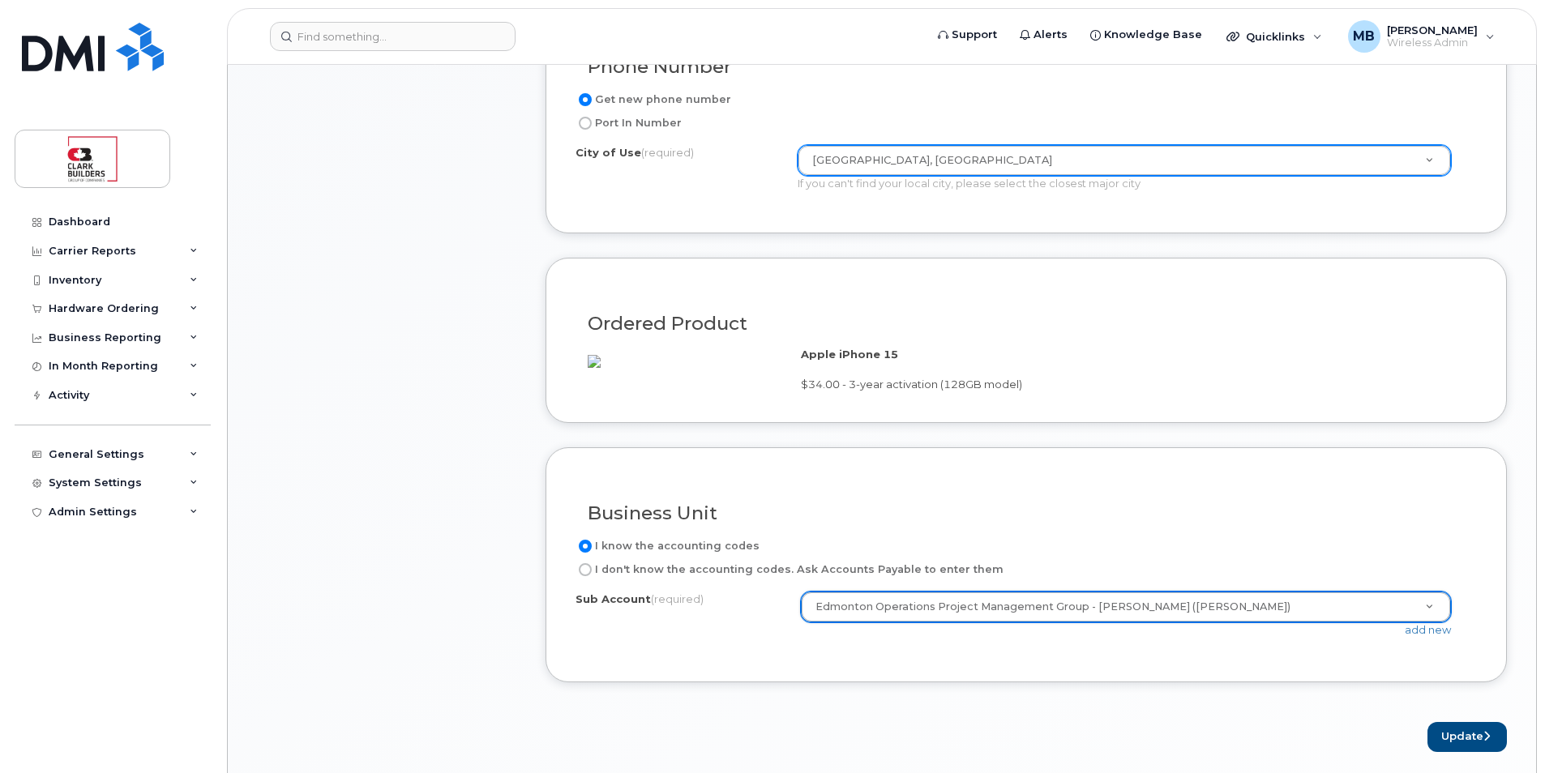
scroll to position [1216, 0]
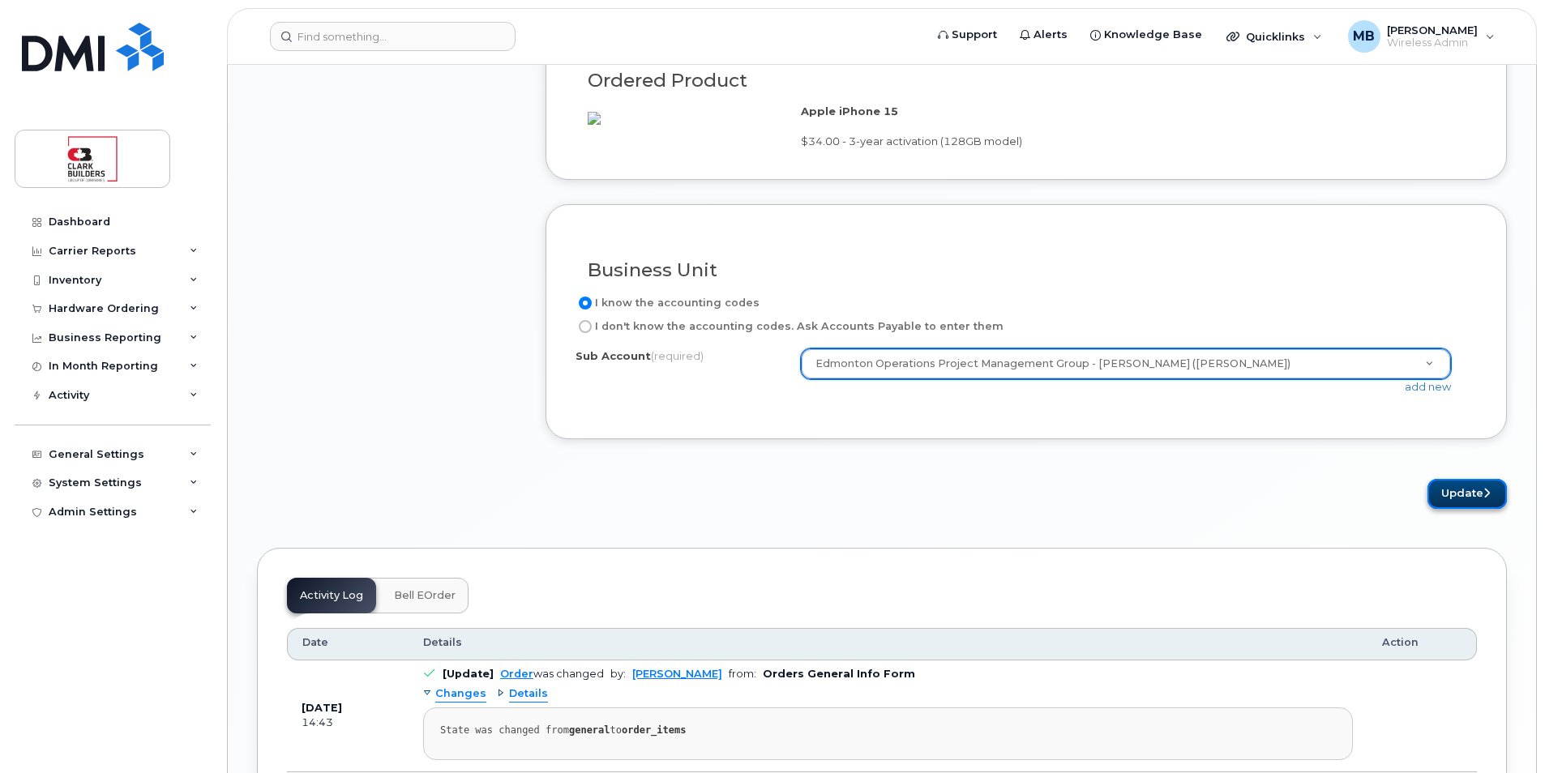
click at [1463, 509] on button "Update" at bounding box center [1467, 494] width 79 height 30
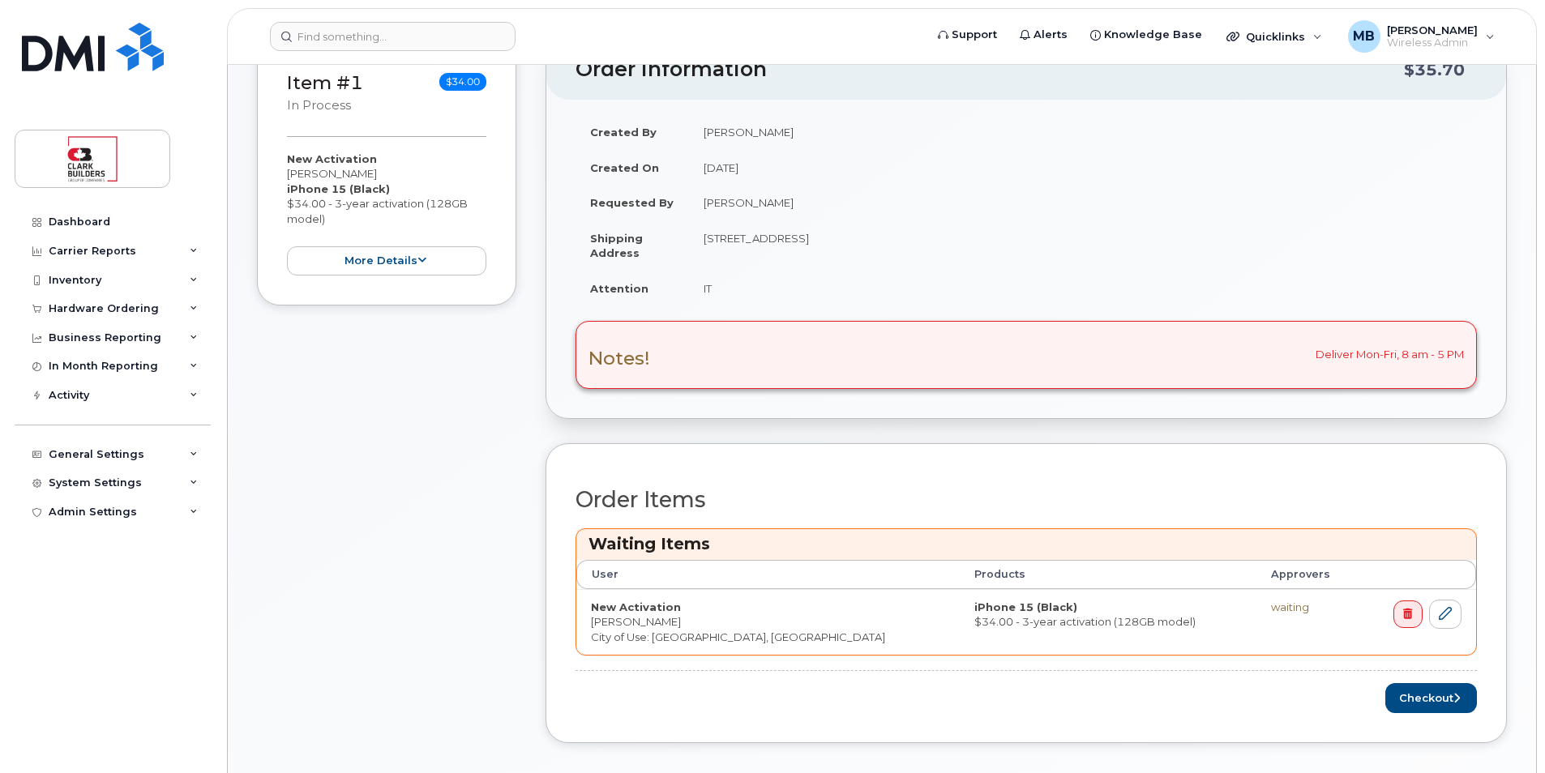
scroll to position [649, 0]
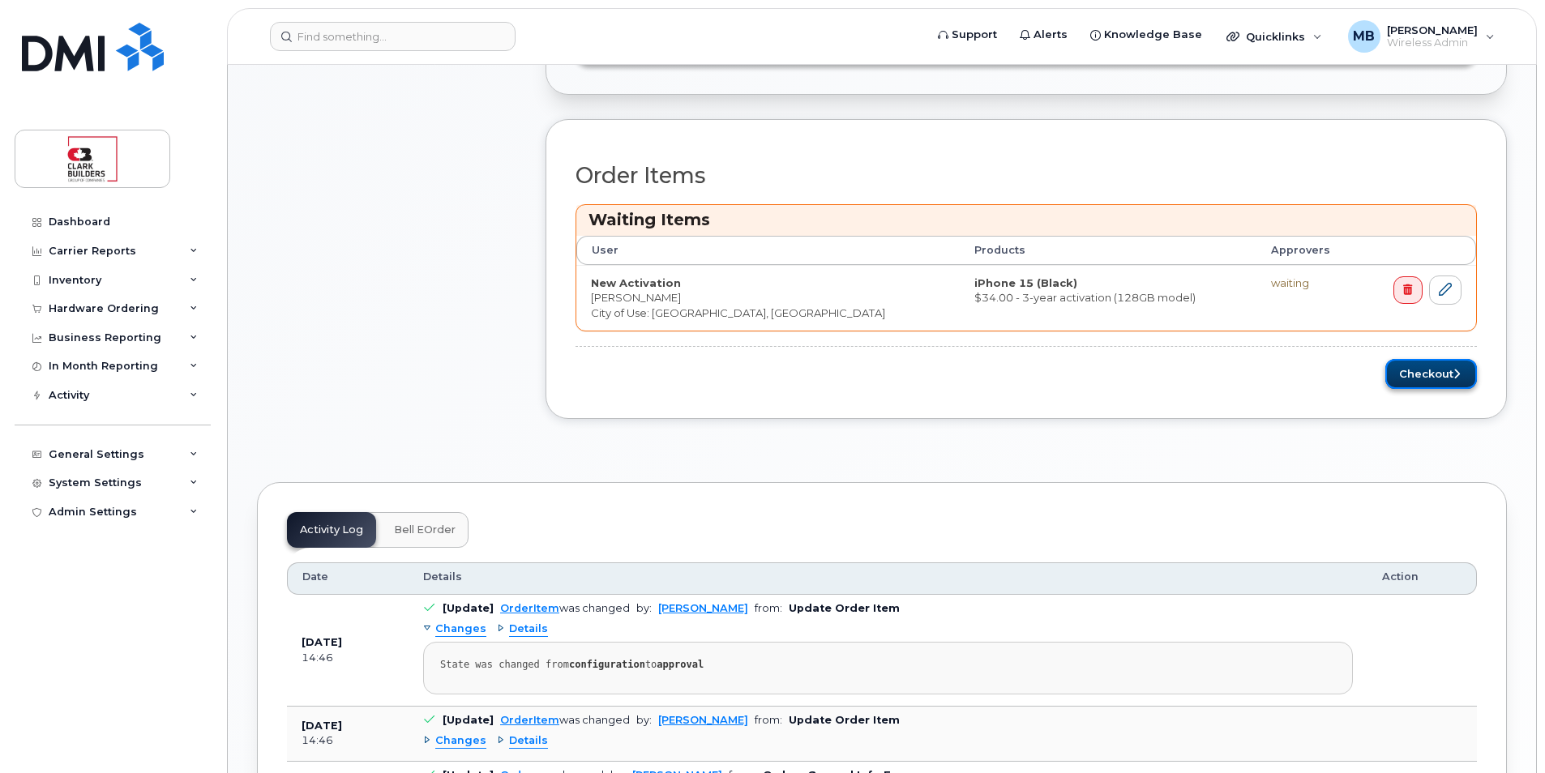
click at [1430, 378] on button "Checkout" at bounding box center [1431, 374] width 92 height 30
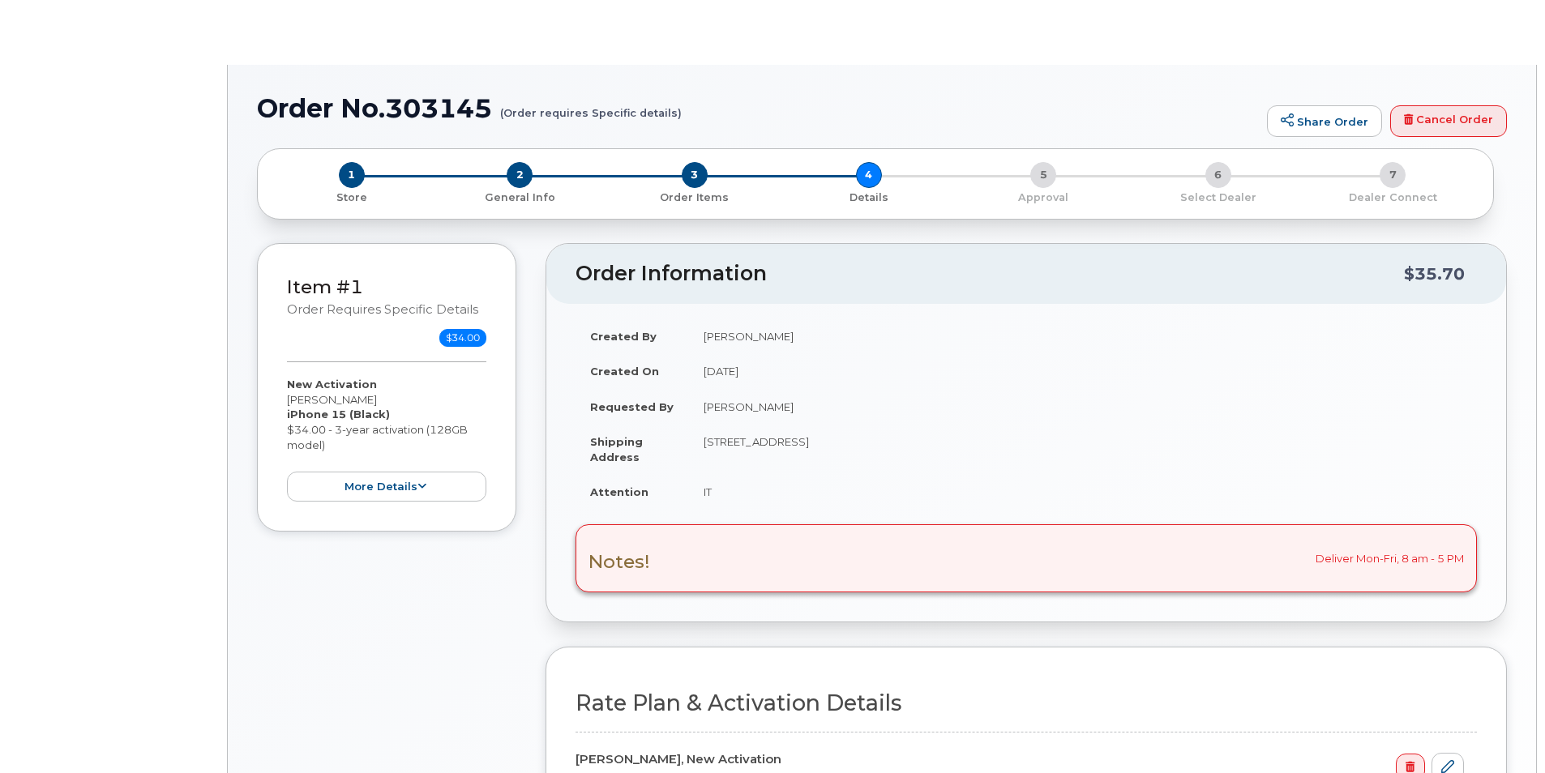
select select "SmartShare 80/10GB"
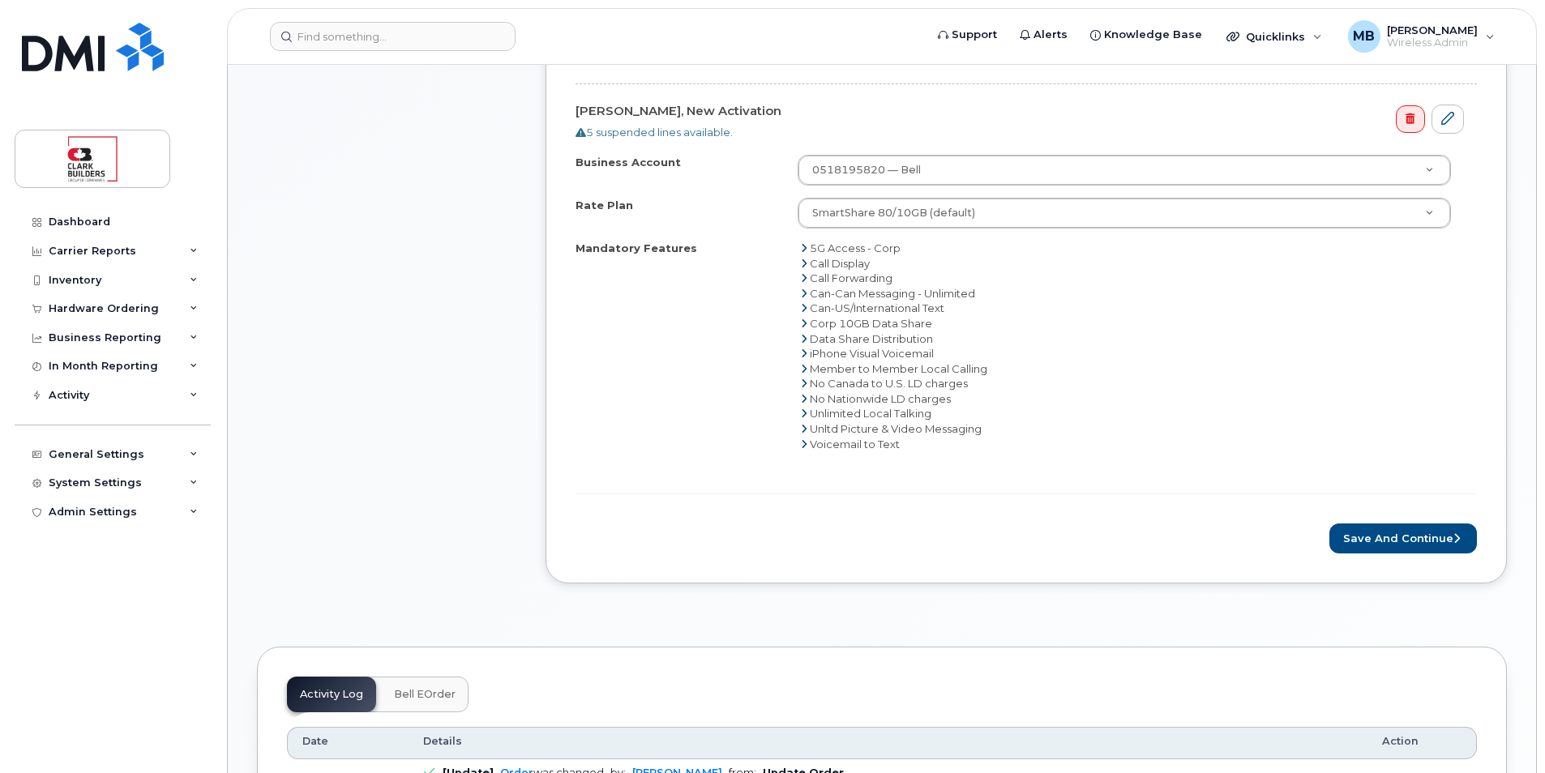
scroll to position [730, 0]
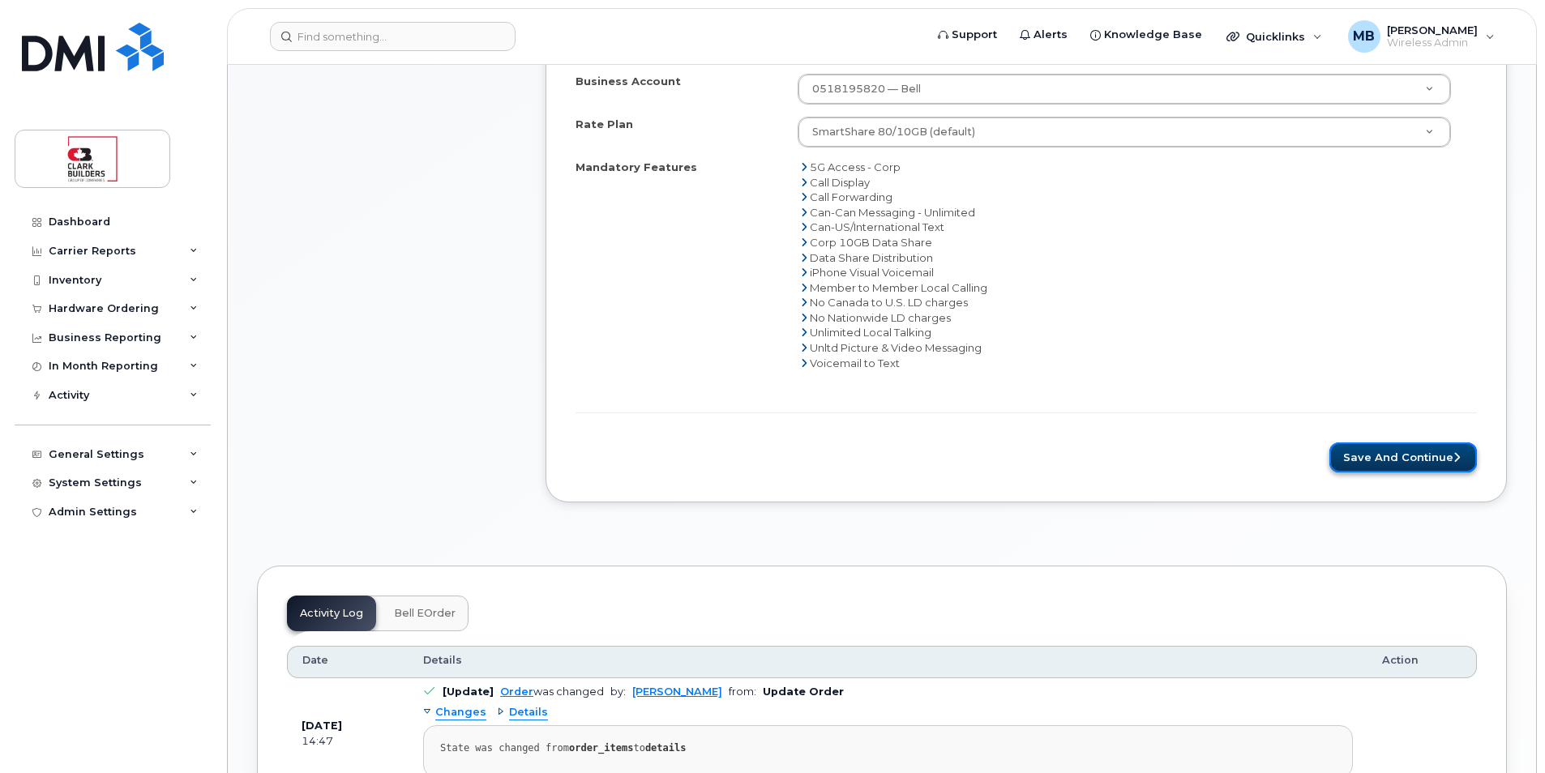
click at [1392, 459] on button "Save and Continue" at bounding box center [1404, 458] width 148 height 30
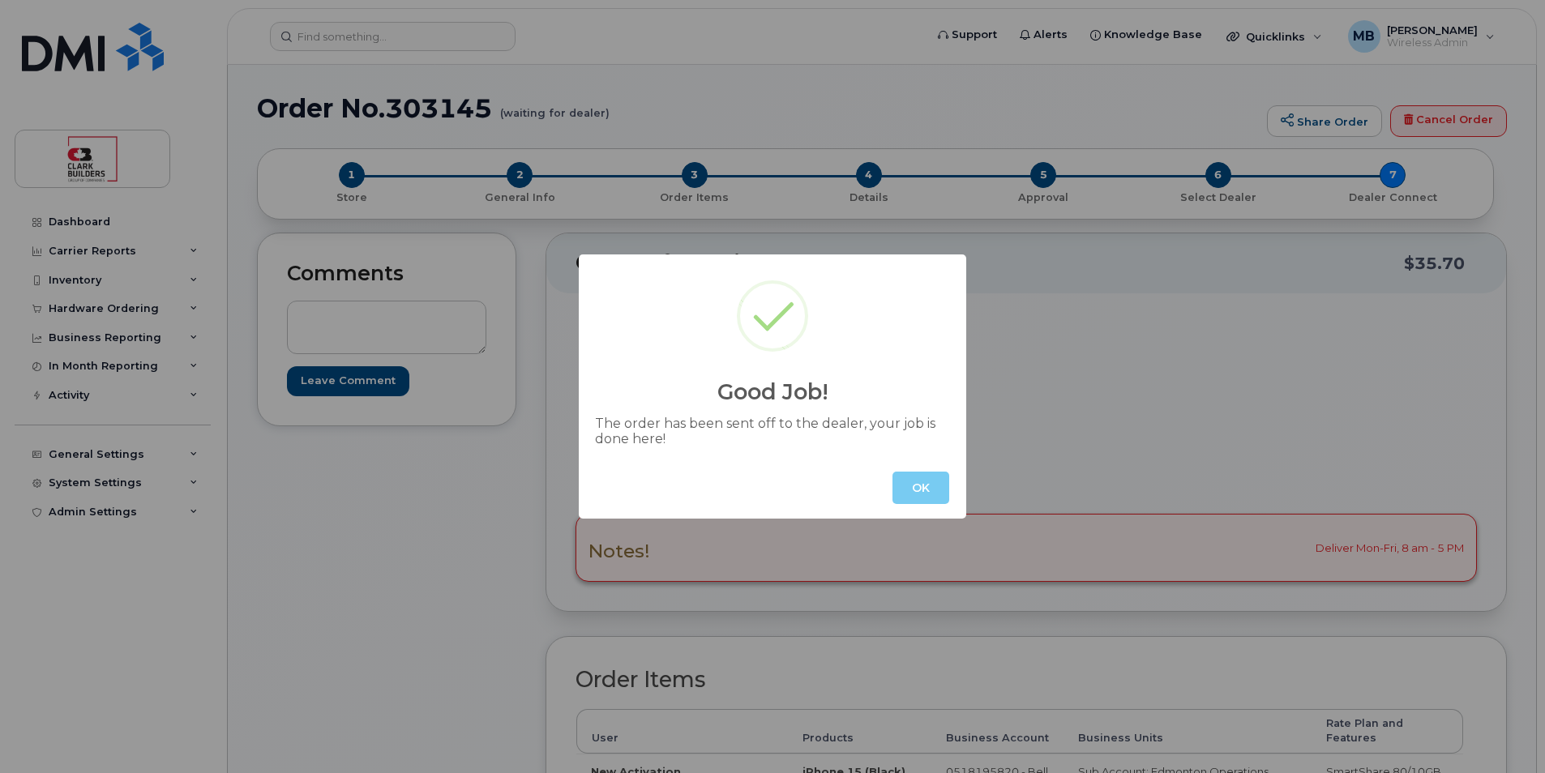
click at [912, 489] on button "OK" at bounding box center [921, 488] width 57 height 32
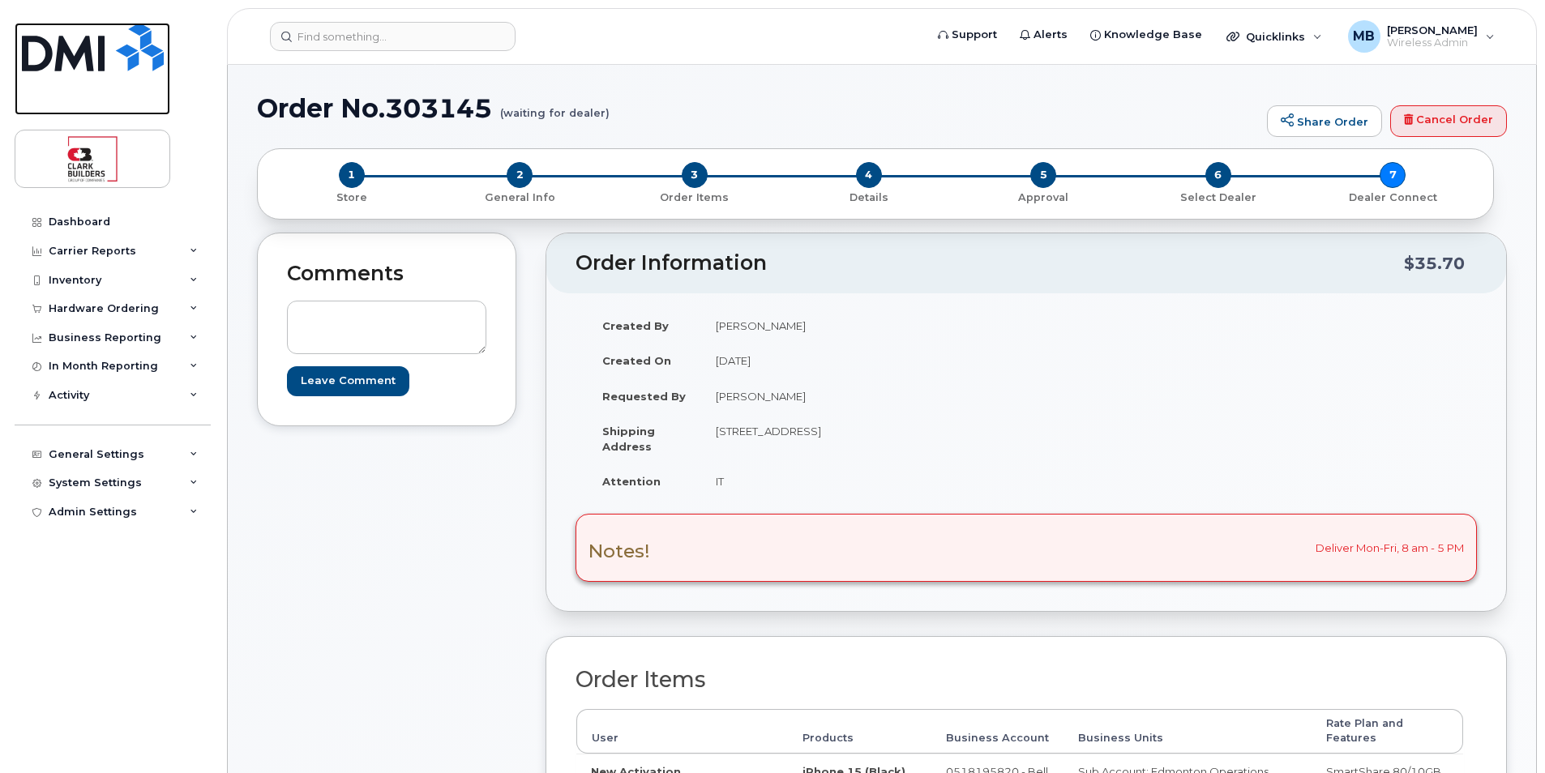
click at [101, 53] on img at bounding box center [93, 47] width 142 height 49
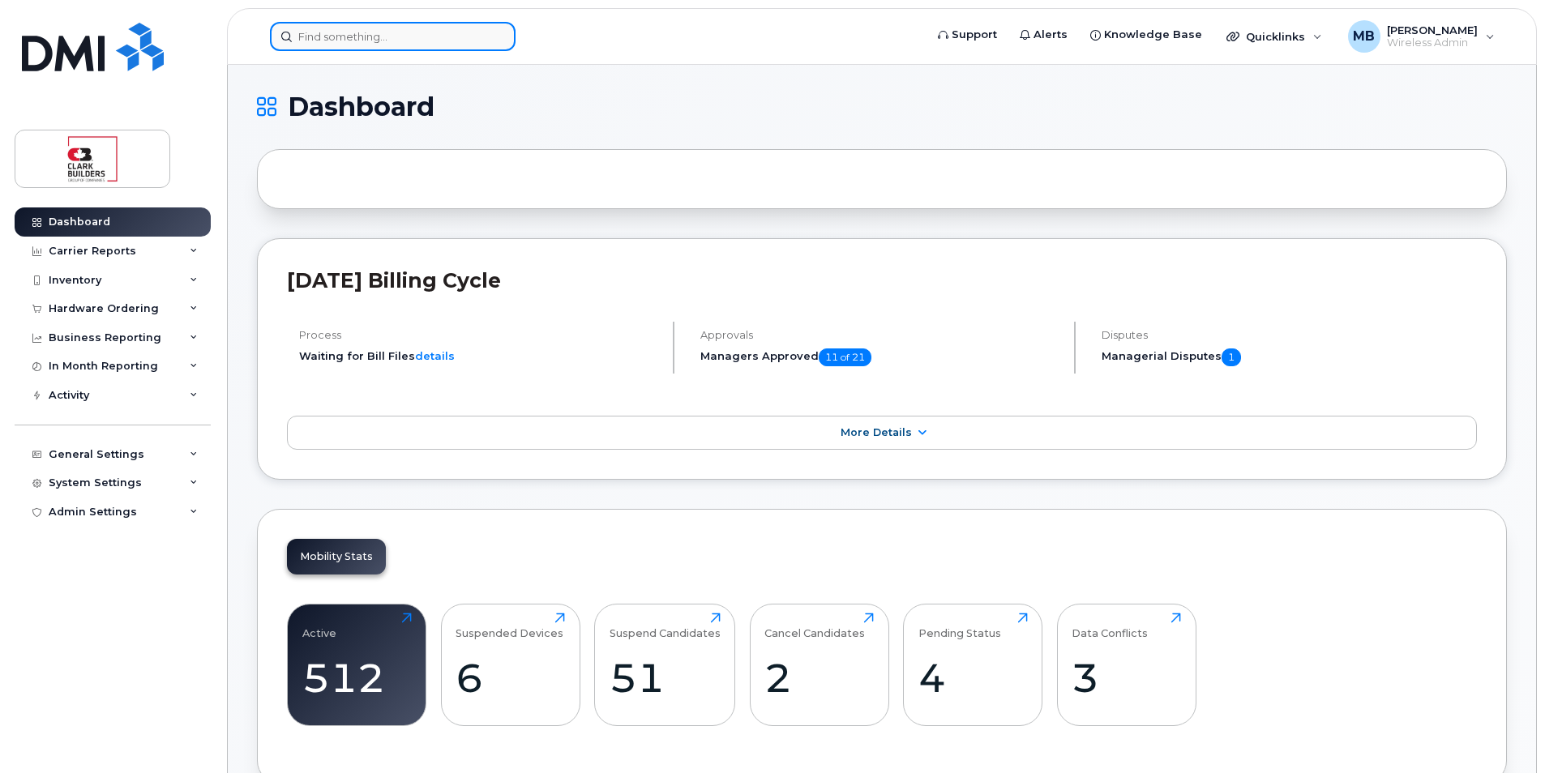
click at [377, 38] on input at bounding box center [393, 36] width 246 height 29
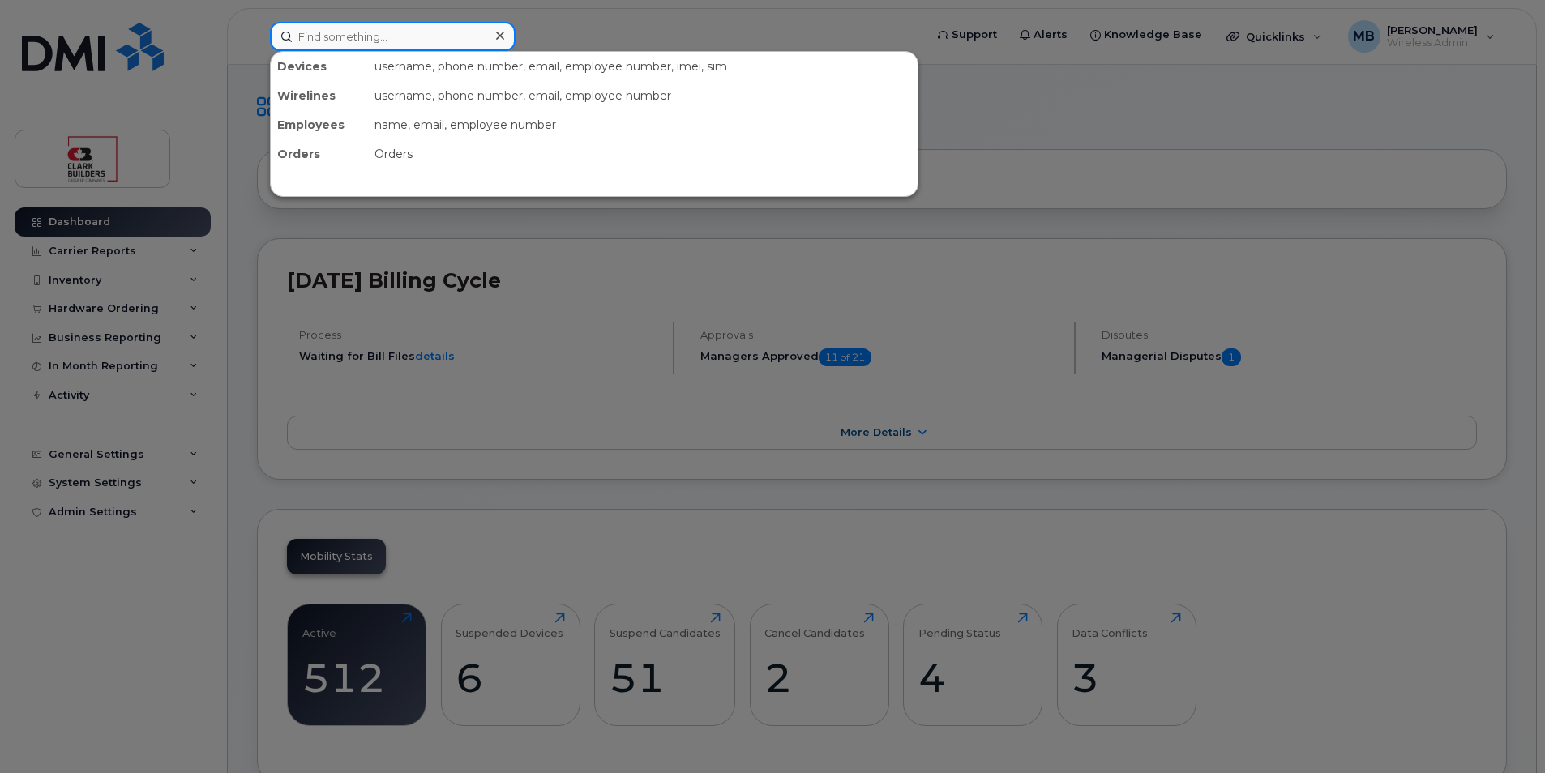
paste input "[PERSON_NAME]"
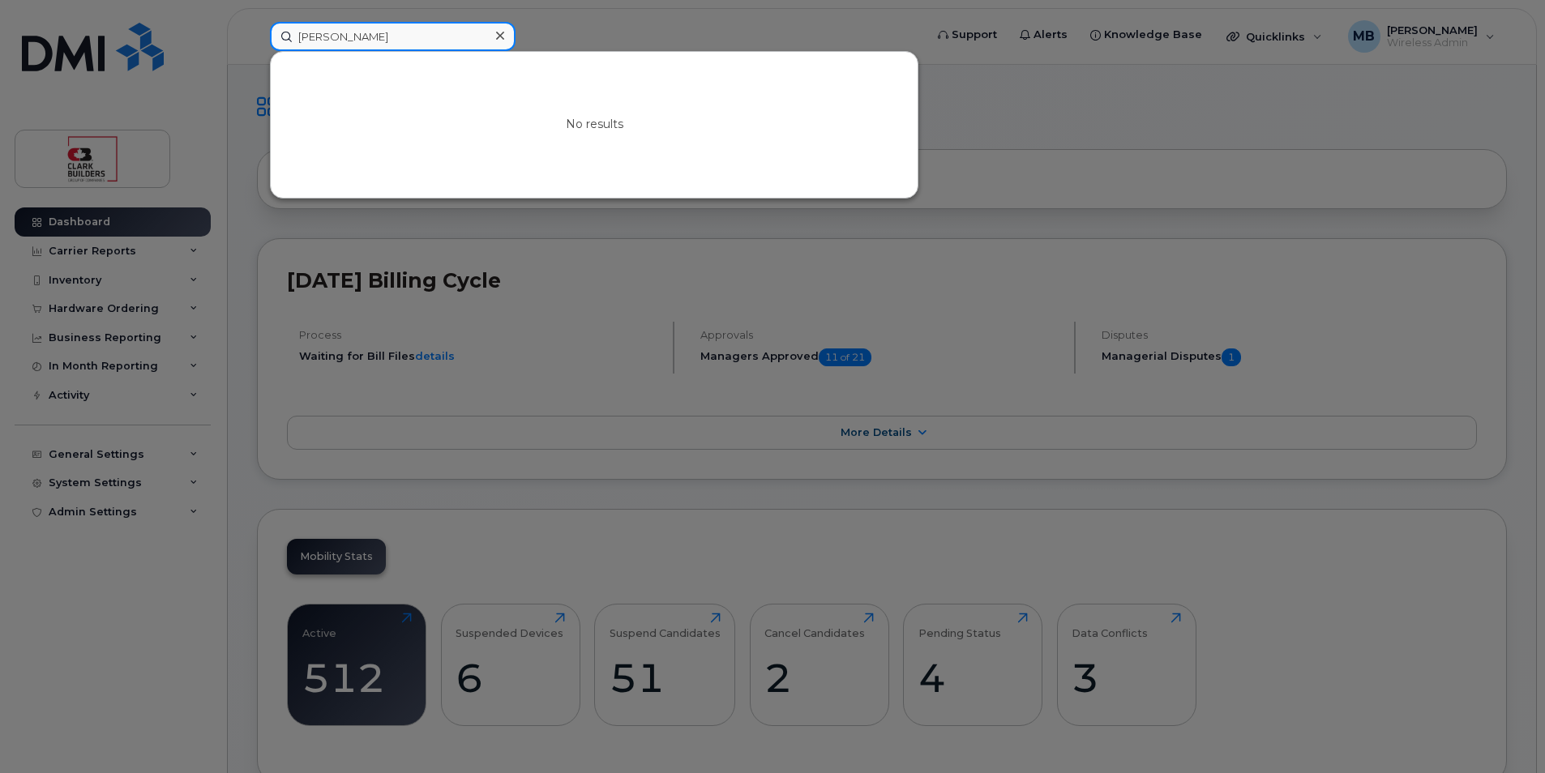
drag, startPoint x: 383, startPoint y: 41, endPoint x: 323, endPoint y: 41, distance: 60.8
click at [323, 41] on input "[PERSON_NAME]" at bounding box center [393, 36] width 246 height 29
type input "A"
